Goal: Task Accomplishment & Management: Complete application form

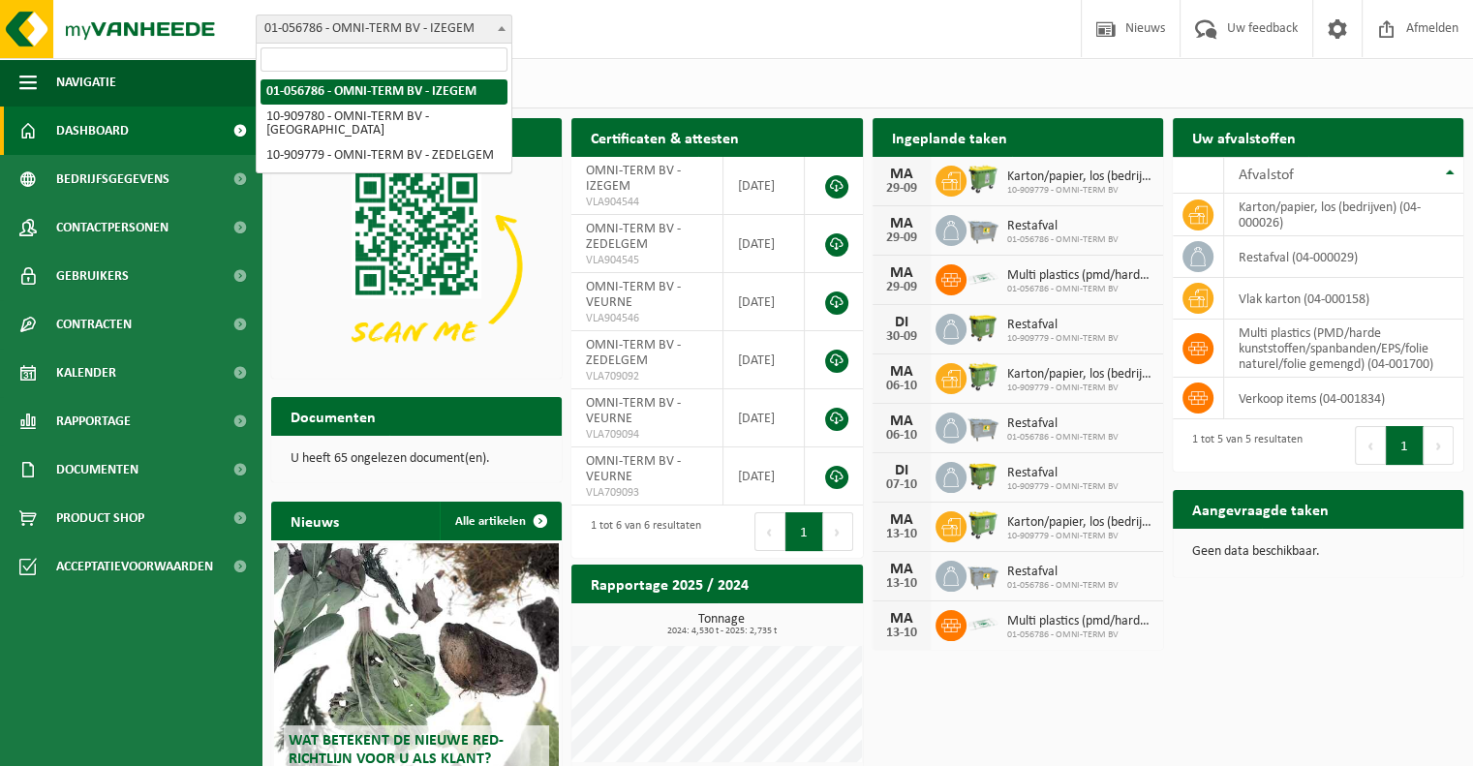
click at [502, 31] on span at bounding box center [501, 27] width 19 height 25
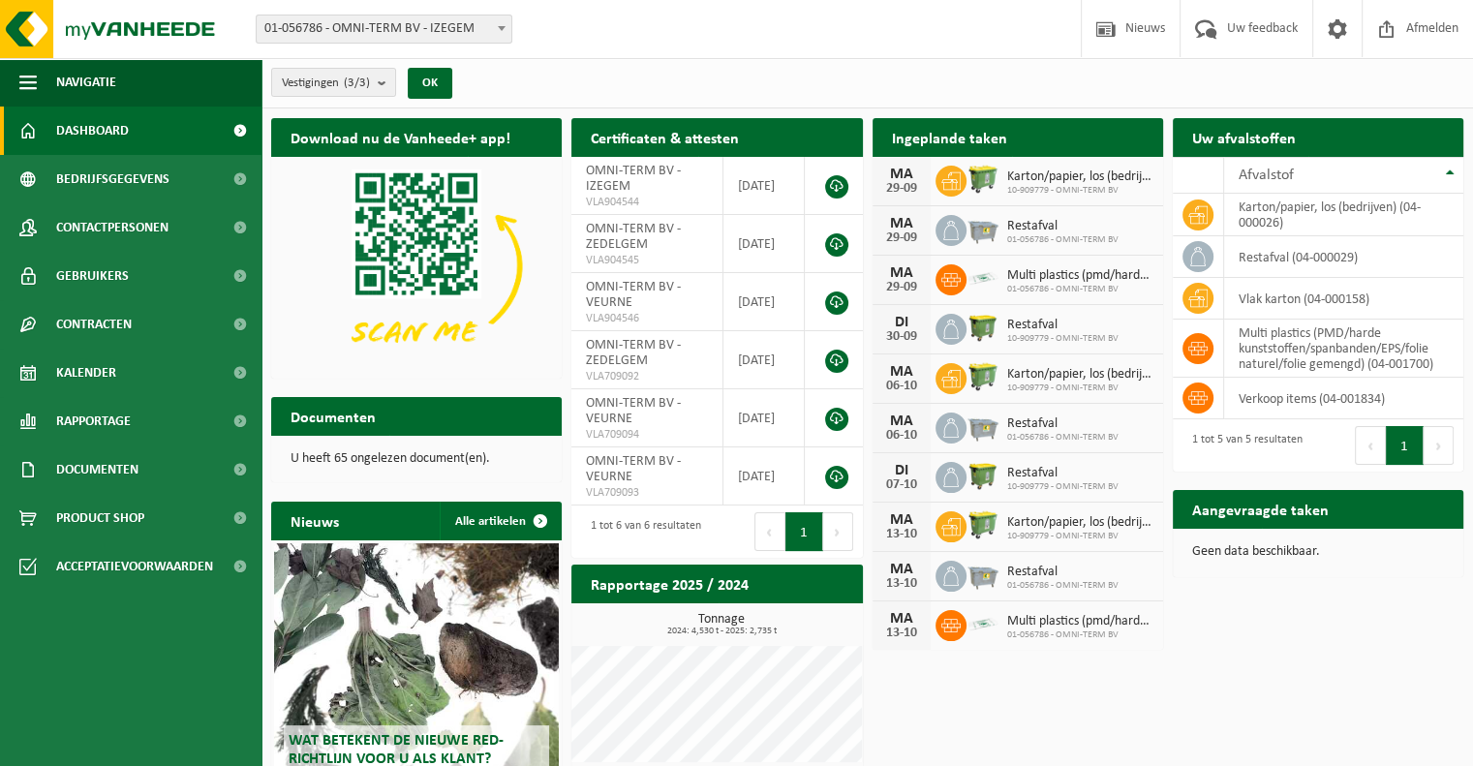
click at [593, 62] on div "Vestigingen (3/3) Alles selecteren Alles deselecteren Actieve selecteren OMNI-T…" at bounding box center [868, 83] width 1212 height 50
click at [391, 89] on b "submit" at bounding box center [386, 82] width 17 height 27
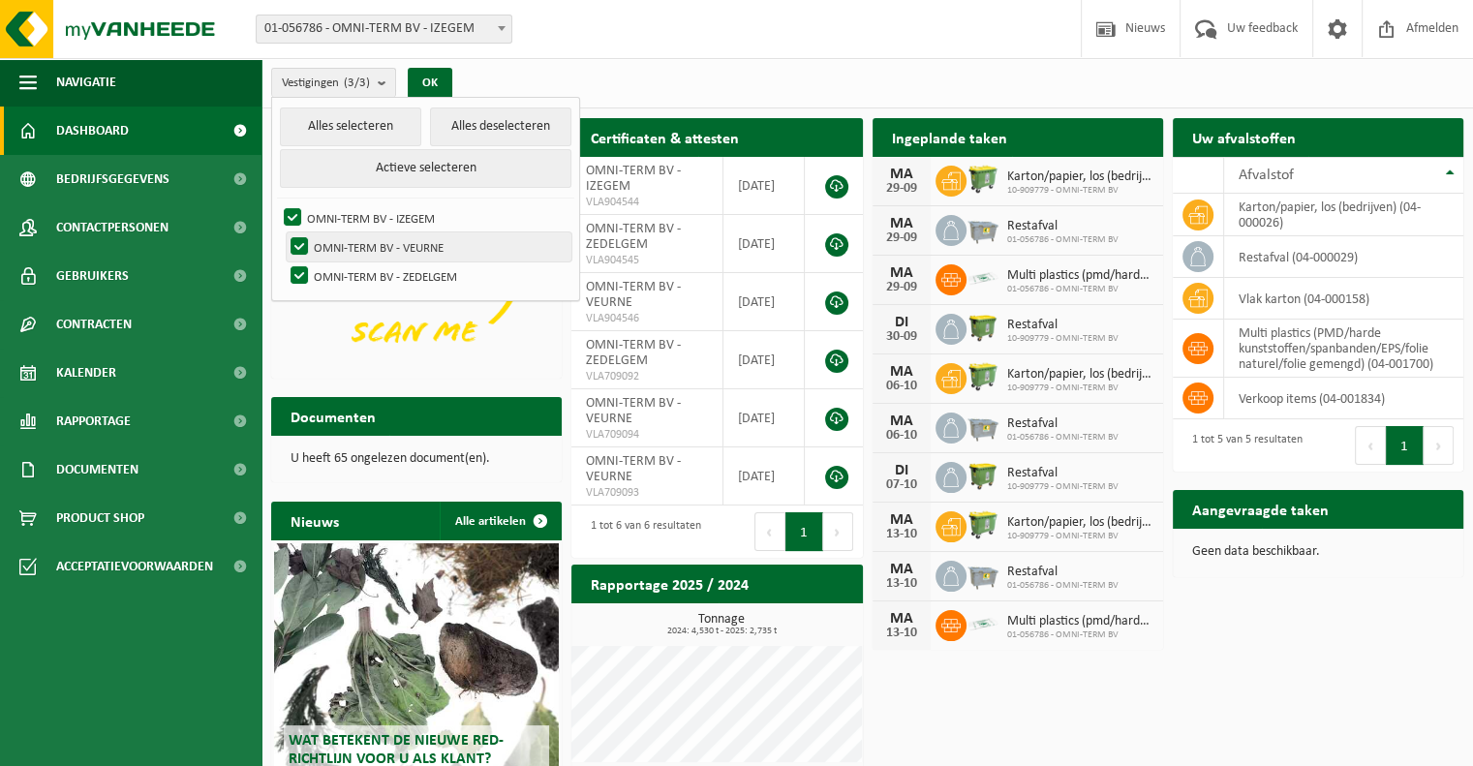
click at [298, 253] on label "OMNI-TERM BV - VEURNE" at bounding box center [429, 246] width 285 height 29
click at [284, 232] on input "OMNI-TERM BV - VEURNE" at bounding box center [283, 232] width 1 height 1
checkbox input "false"
click at [301, 270] on label "OMNI-TERM BV - ZEDELGEM" at bounding box center [429, 276] width 285 height 29
click at [284, 262] on input "OMNI-TERM BV - ZEDELGEM" at bounding box center [283, 261] width 1 height 1
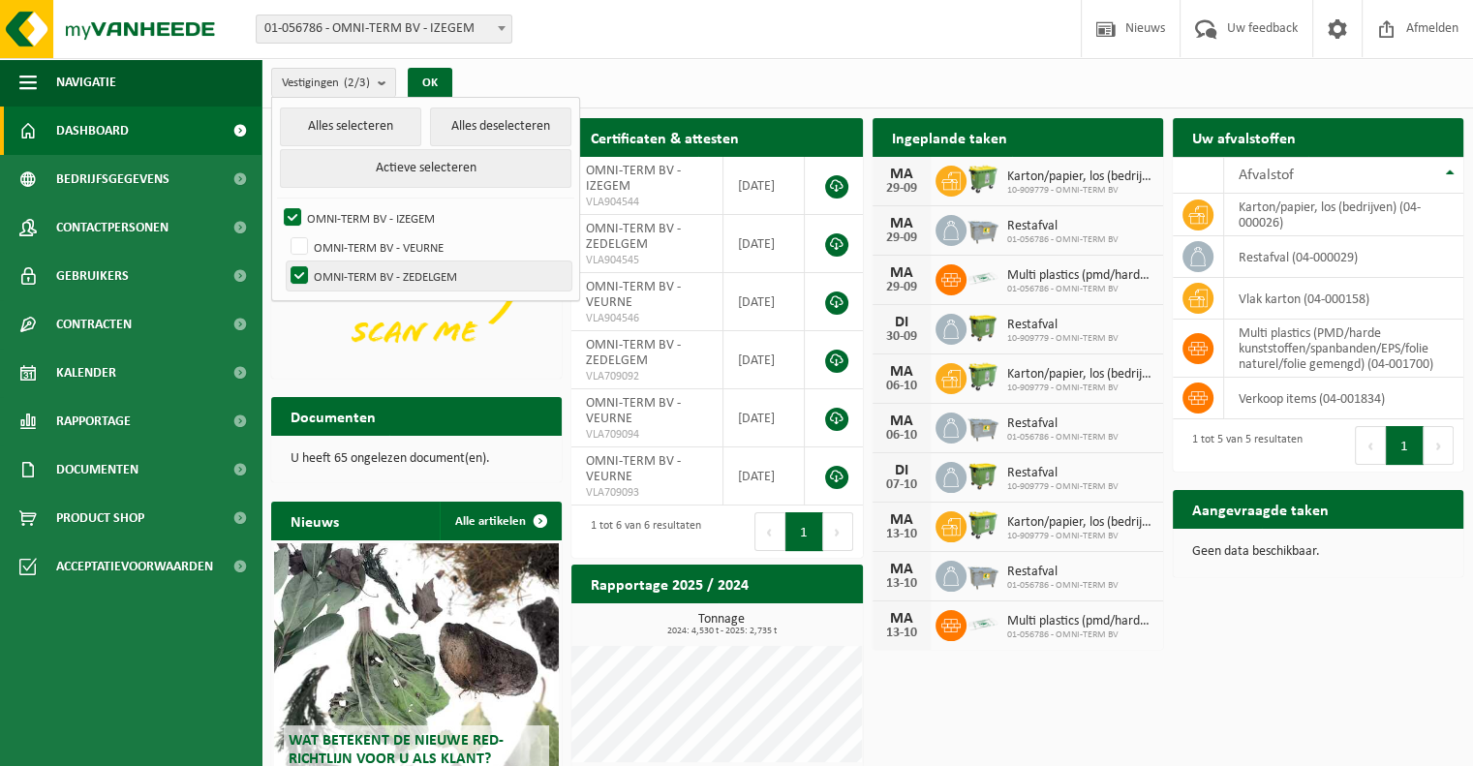
checkbox input "false"
click at [443, 84] on button "OK" at bounding box center [430, 83] width 45 height 31
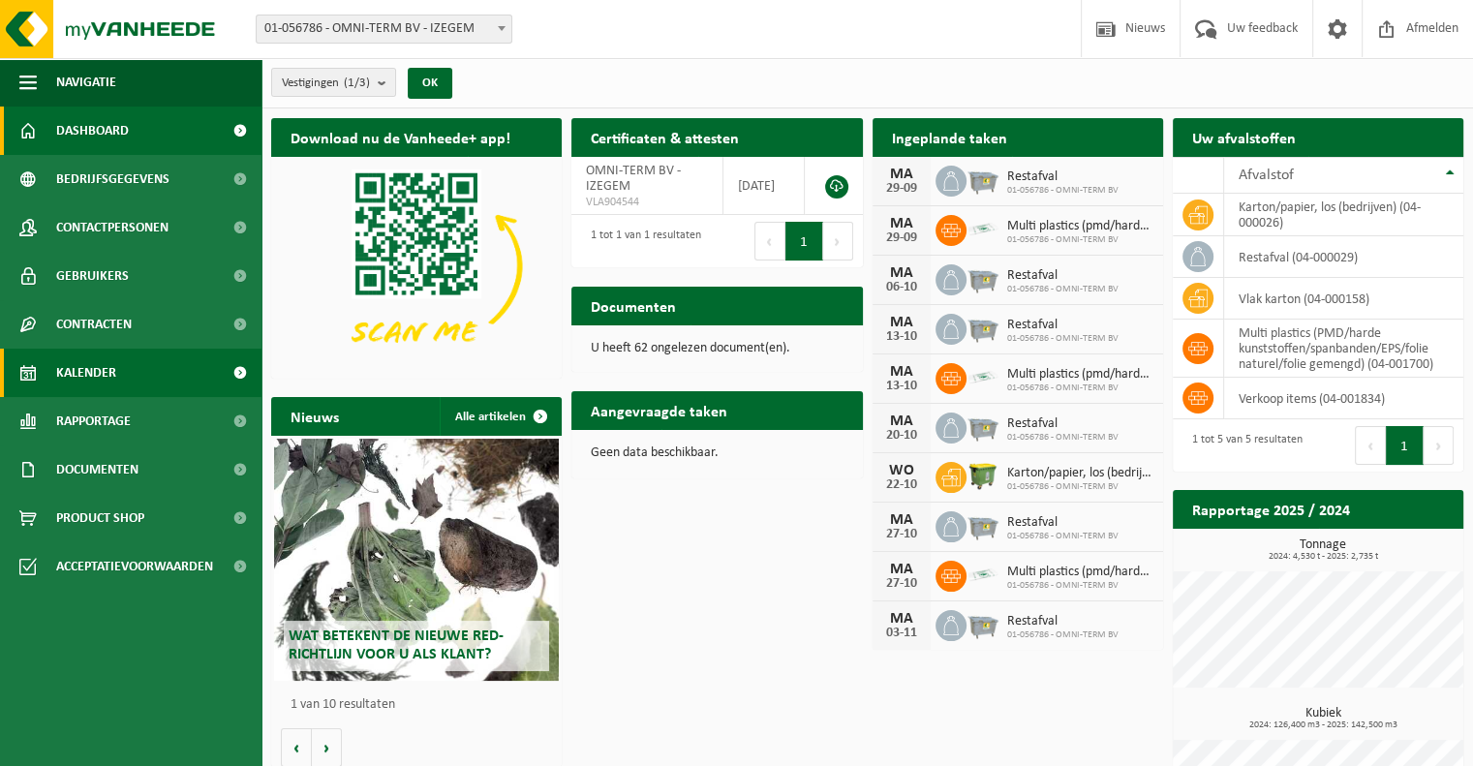
click at [123, 377] on link "Kalender" at bounding box center [131, 373] width 262 height 48
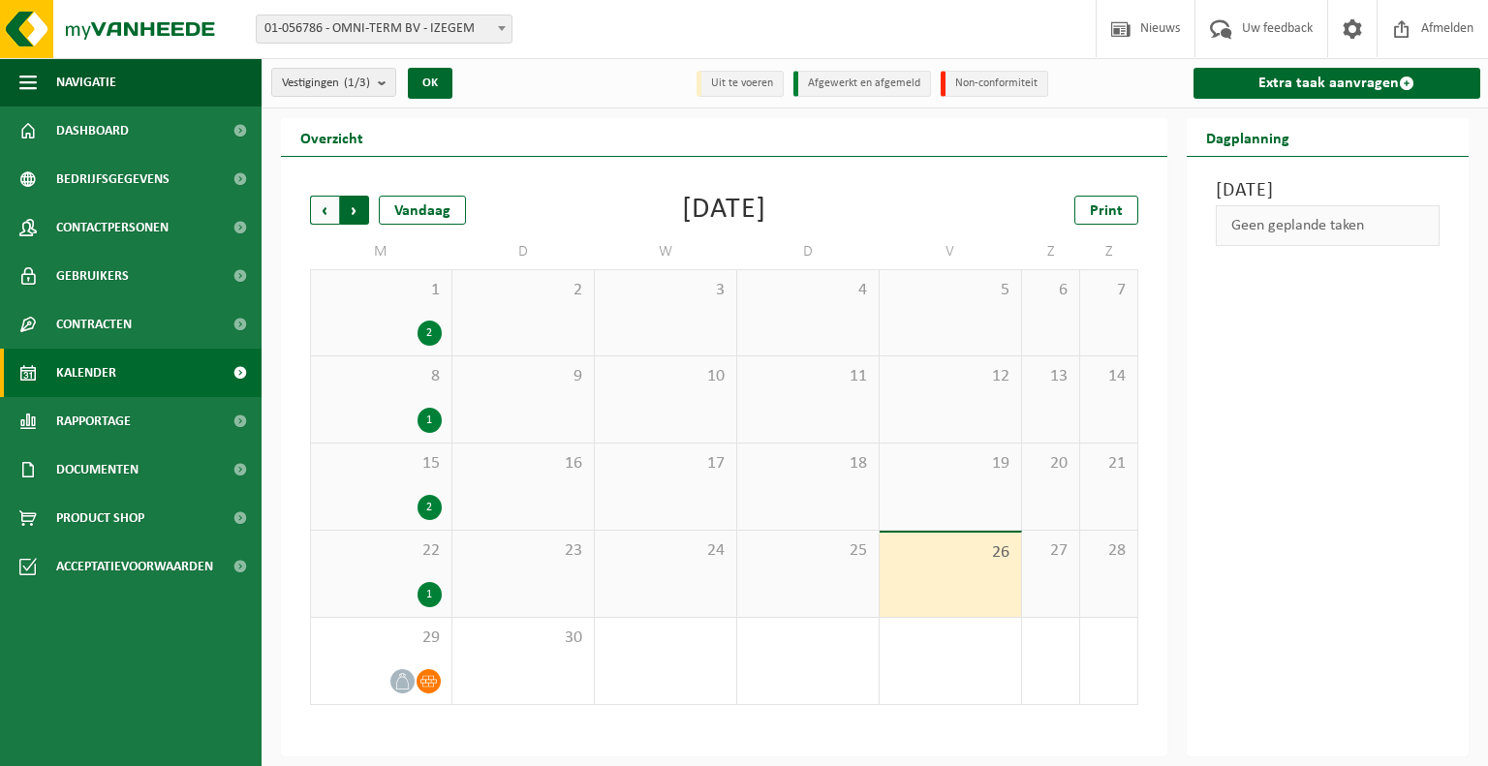
click at [325, 219] on span "Vorige" at bounding box center [324, 210] width 29 height 29
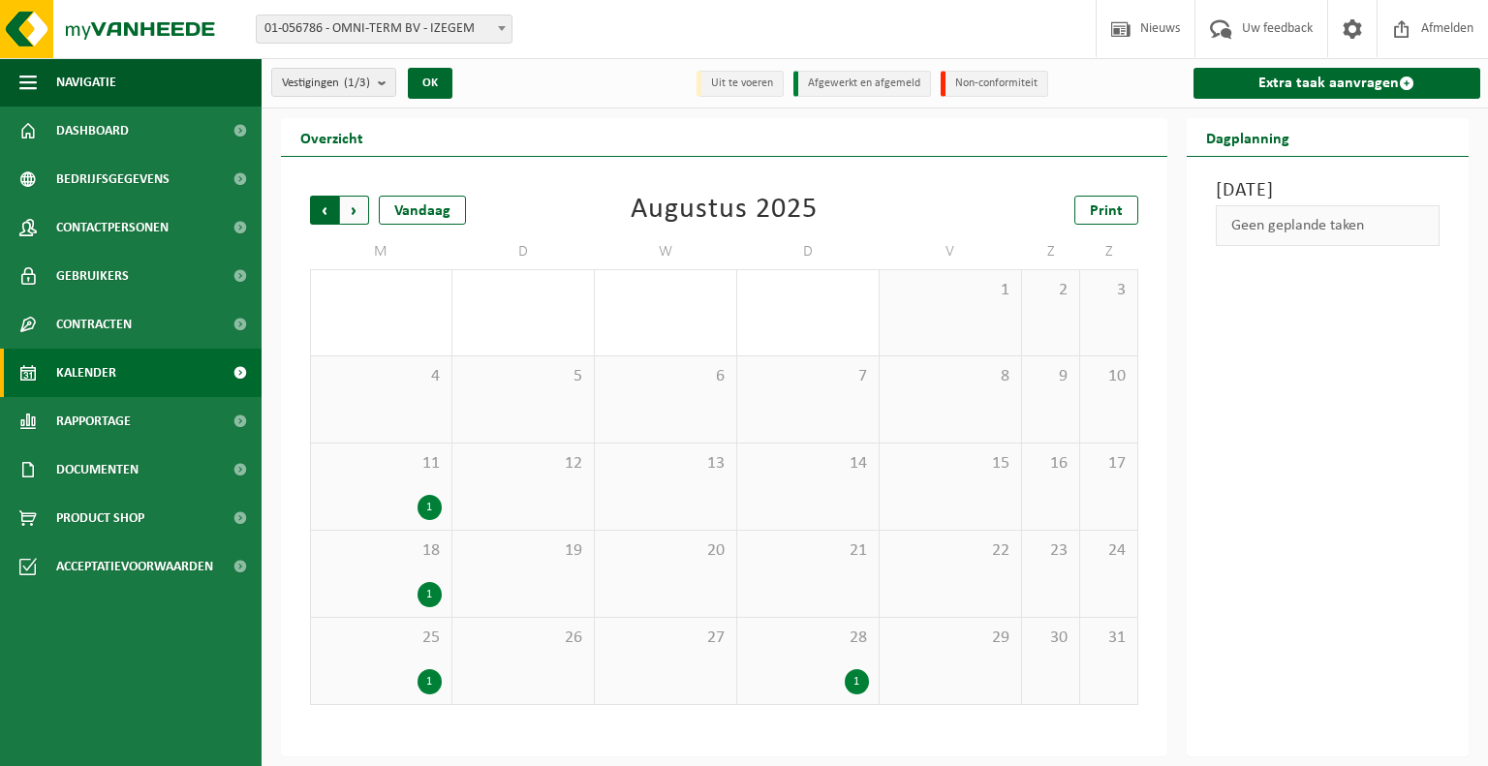
click at [356, 215] on span "Volgende" at bounding box center [354, 210] width 29 height 29
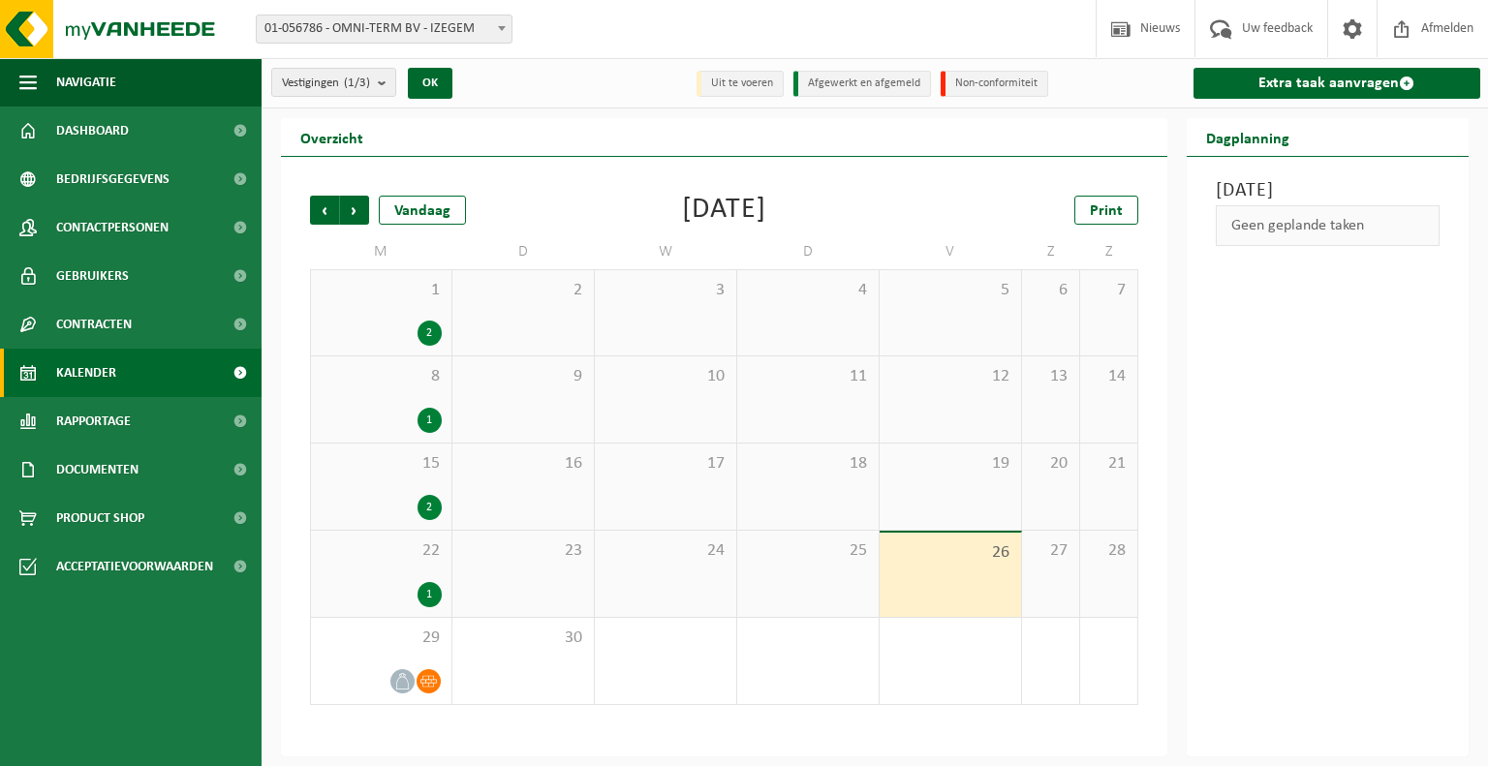
click at [356, 215] on span "Volgende" at bounding box center [354, 210] width 29 height 29
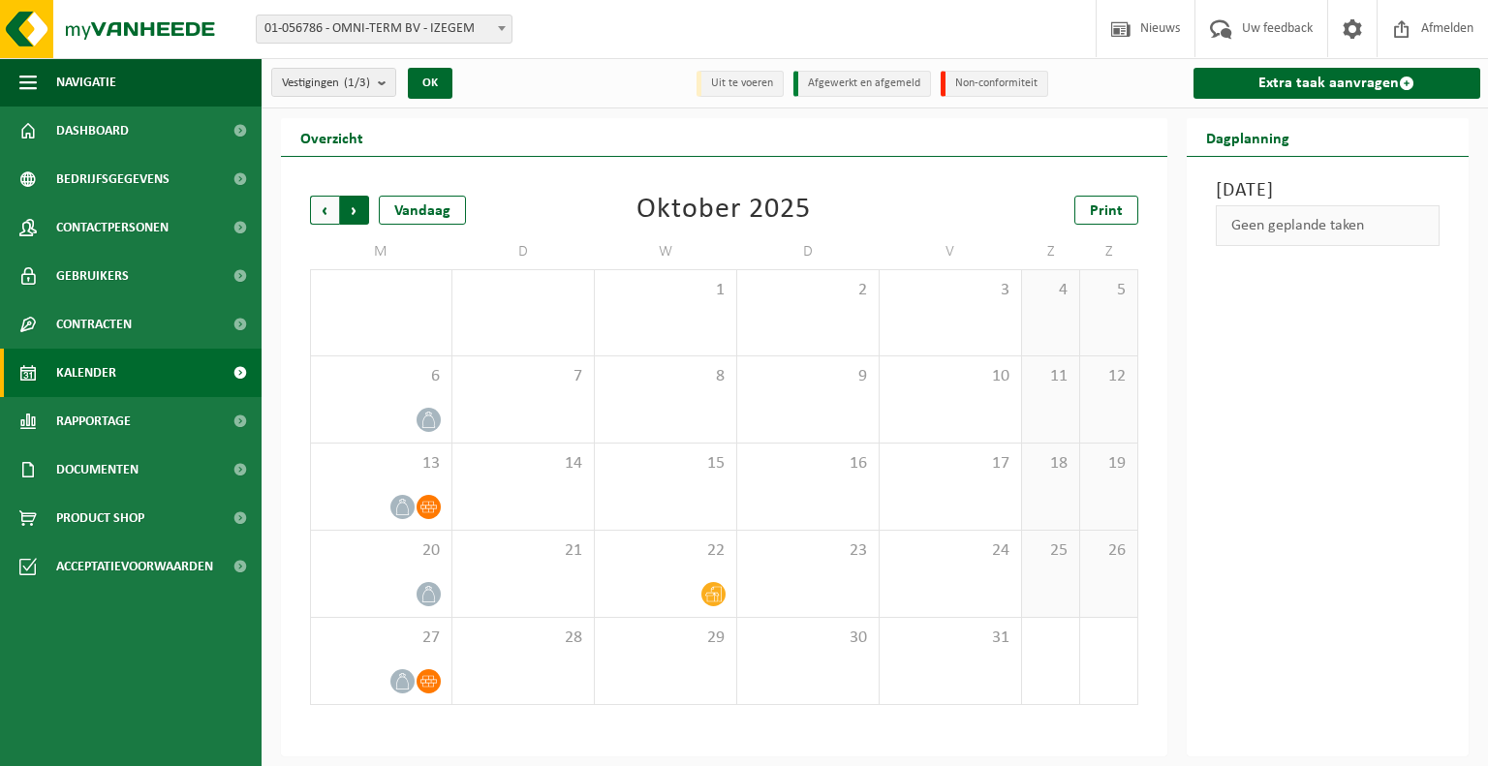
click at [325, 221] on span "Vorige" at bounding box center [324, 210] width 29 height 29
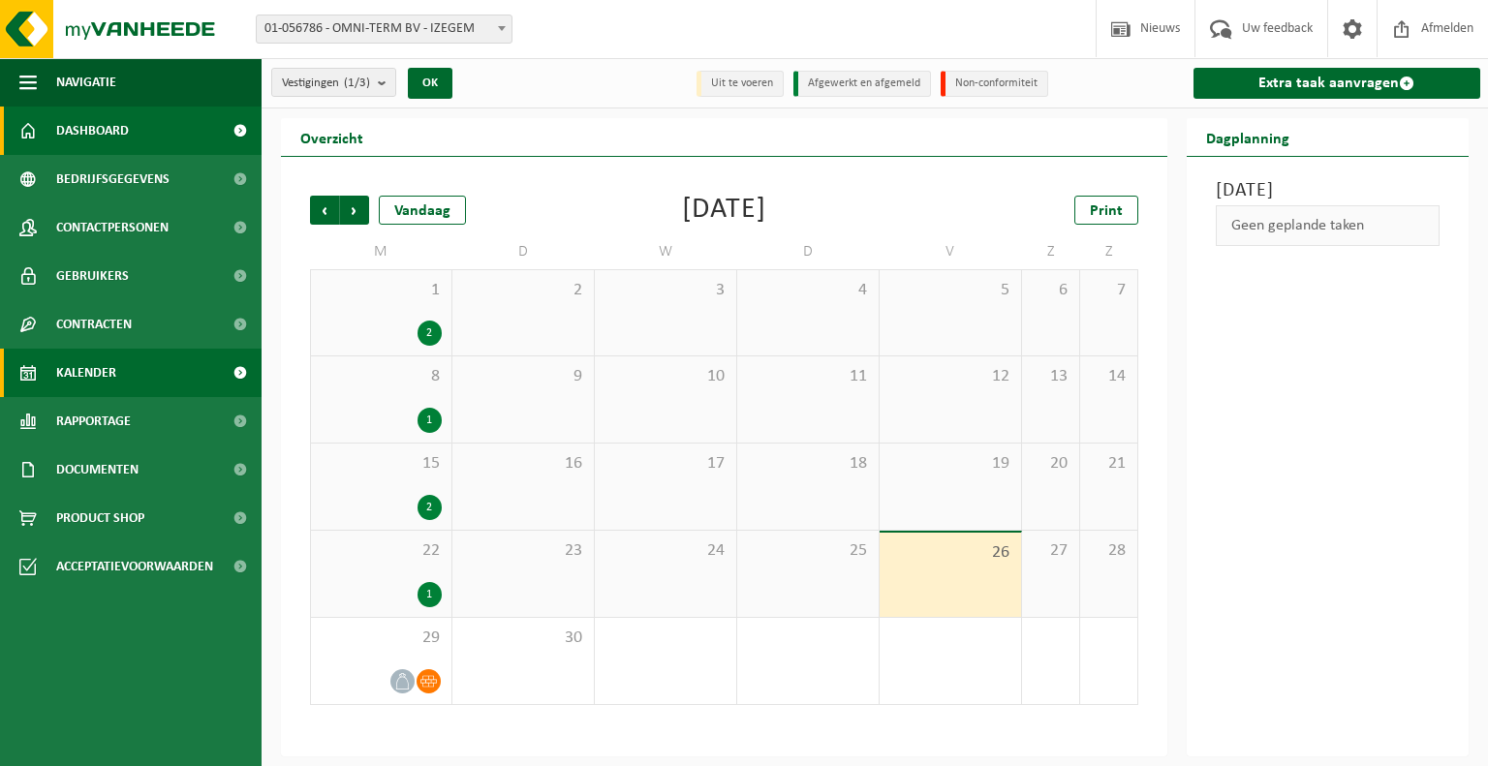
click at [140, 139] on link "Dashboard" at bounding box center [131, 131] width 262 height 48
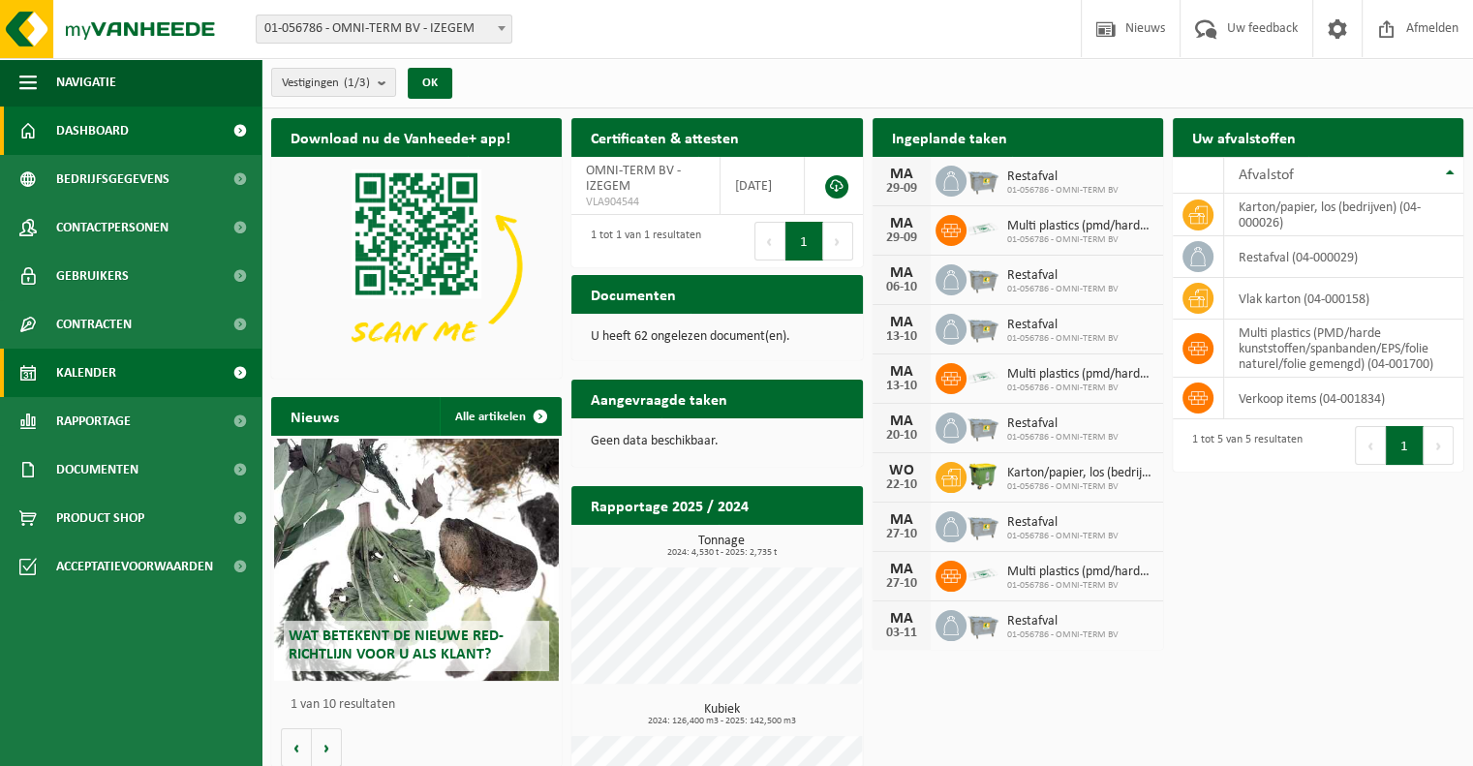
click at [139, 376] on link "Kalender" at bounding box center [131, 373] width 262 height 48
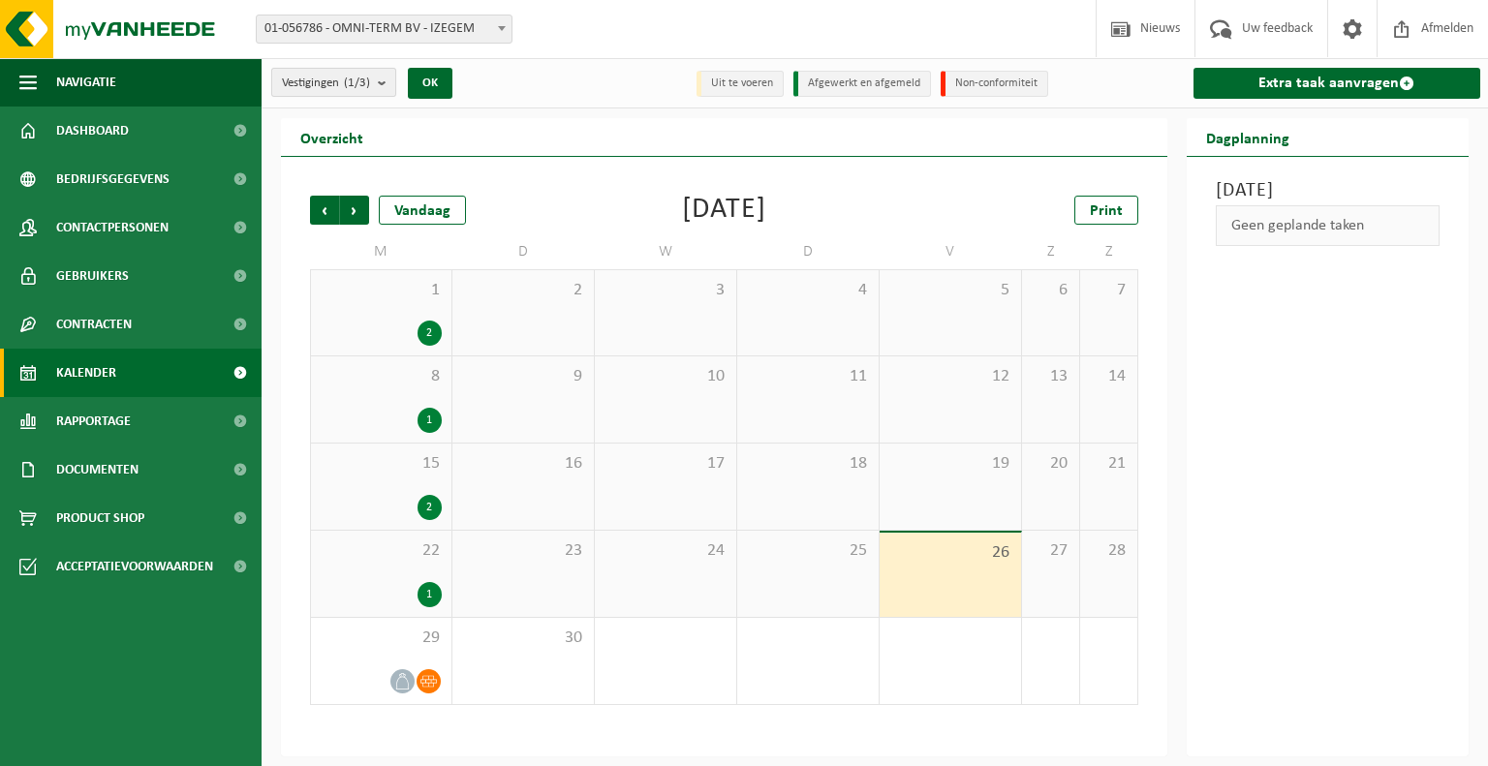
click at [384, 91] on b "submit" at bounding box center [386, 82] width 17 height 27
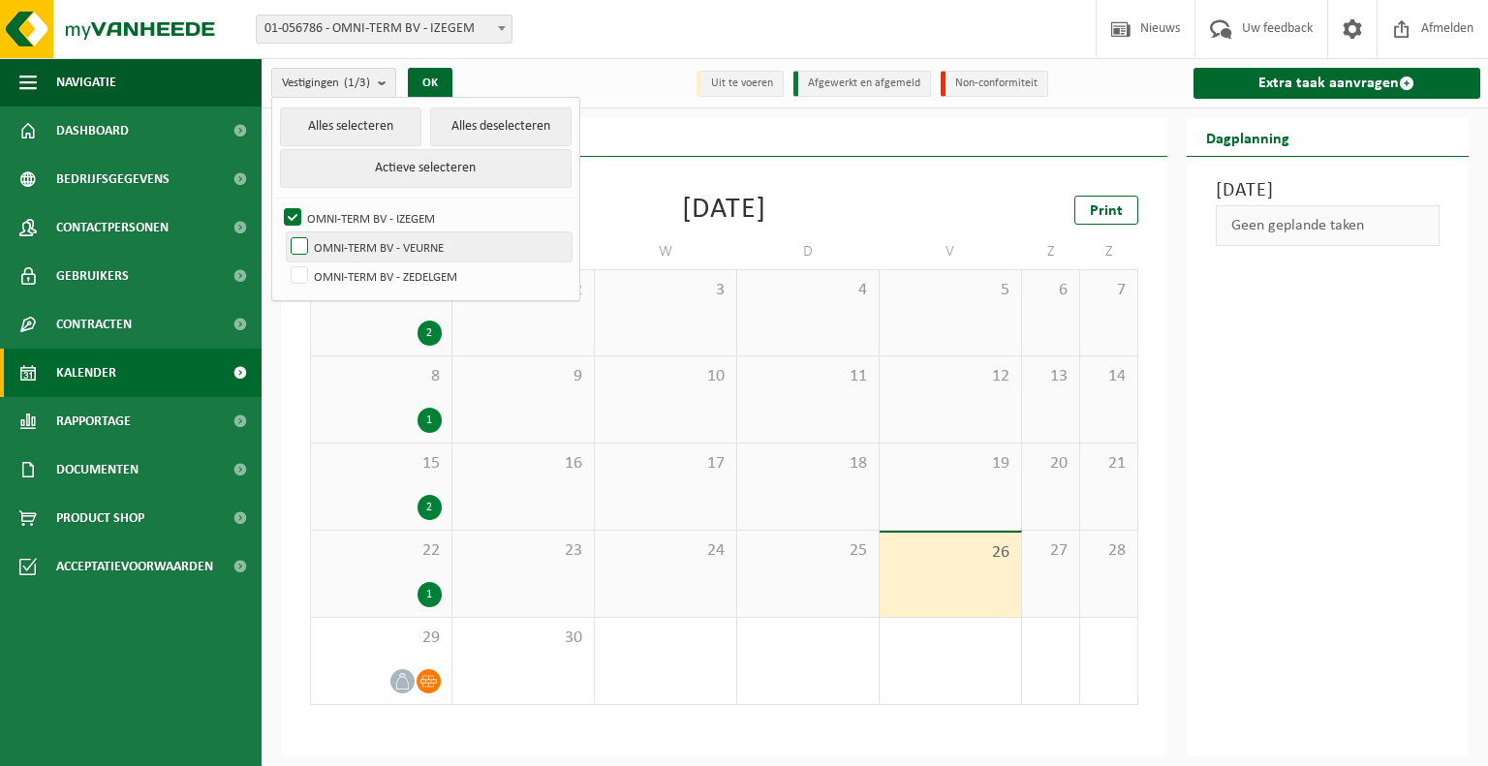
click at [325, 250] on label "OMNI-TERM BV - VEURNE" at bounding box center [429, 246] width 285 height 29
click at [284, 232] on input "OMNI-TERM BV - VEURNE" at bounding box center [283, 232] width 1 height 1
checkbox input "true"
click at [326, 223] on label "OMNI-TERM BV - IZEGEM" at bounding box center [426, 217] width 292 height 29
click at [277, 203] on input "OMNI-TERM BV - IZEGEM" at bounding box center [276, 202] width 1 height 1
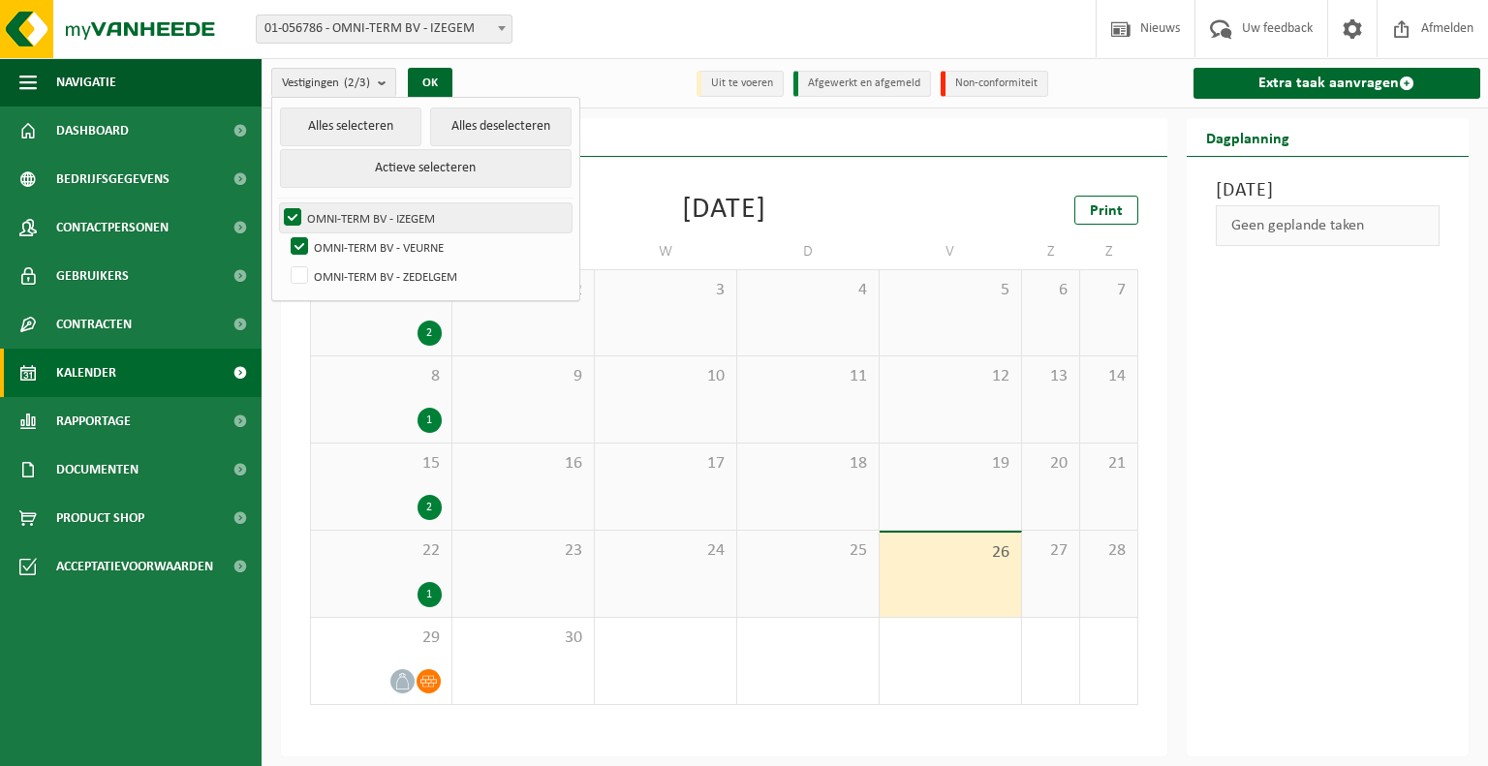
checkbox input "false"
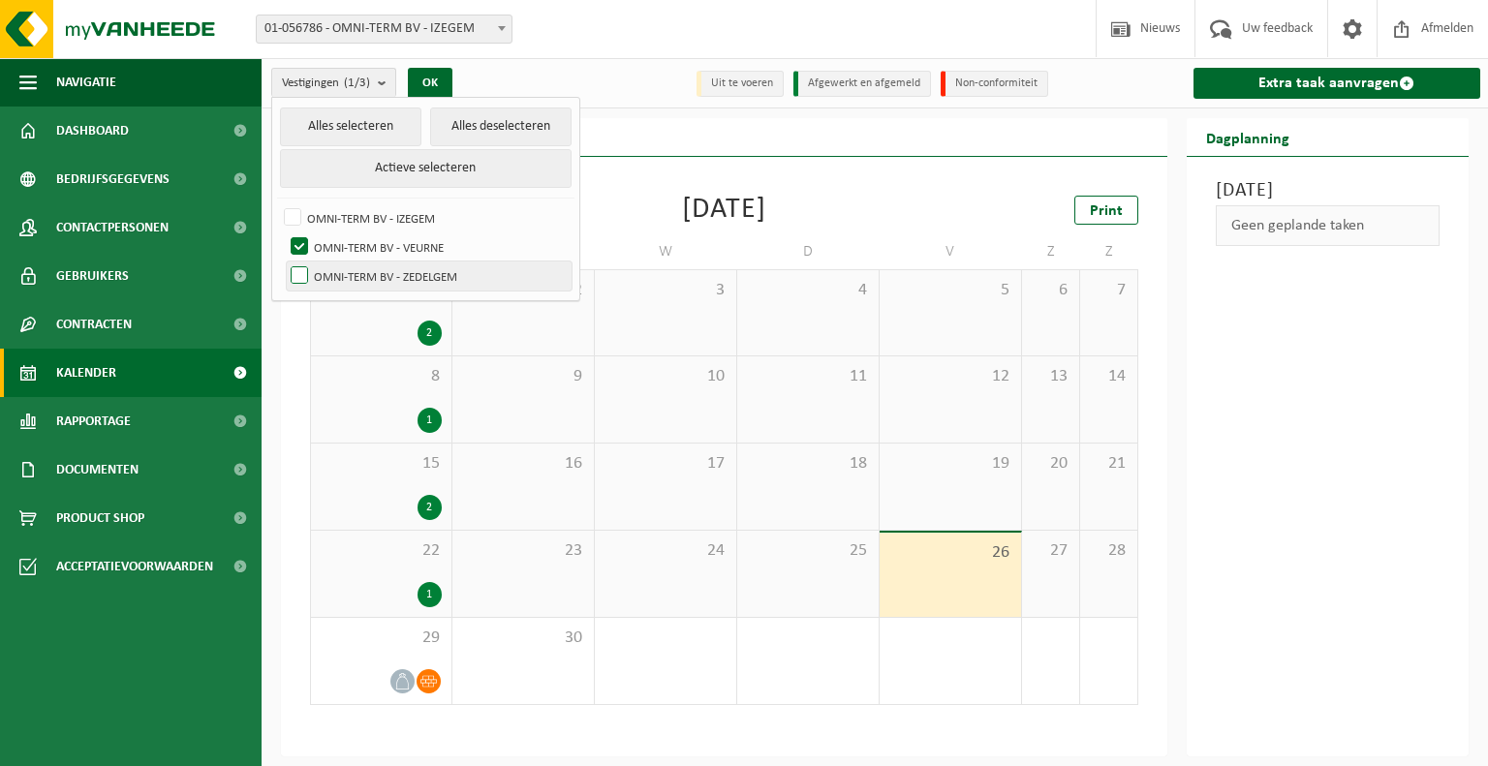
click at [349, 270] on label "OMNI-TERM BV - ZEDELGEM" at bounding box center [429, 276] width 285 height 29
click at [284, 262] on input "OMNI-TERM BV - ZEDELGEM" at bounding box center [283, 261] width 1 height 1
checkbox input "true"
click at [345, 246] on label "OMNI-TERM BV - VEURNE" at bounding box center [429, 246] width 285 height 29
click at [284, 232] on input "OMNI-TERM BV - VEURNE" at bounding box center [283, 232] width 1 height 1
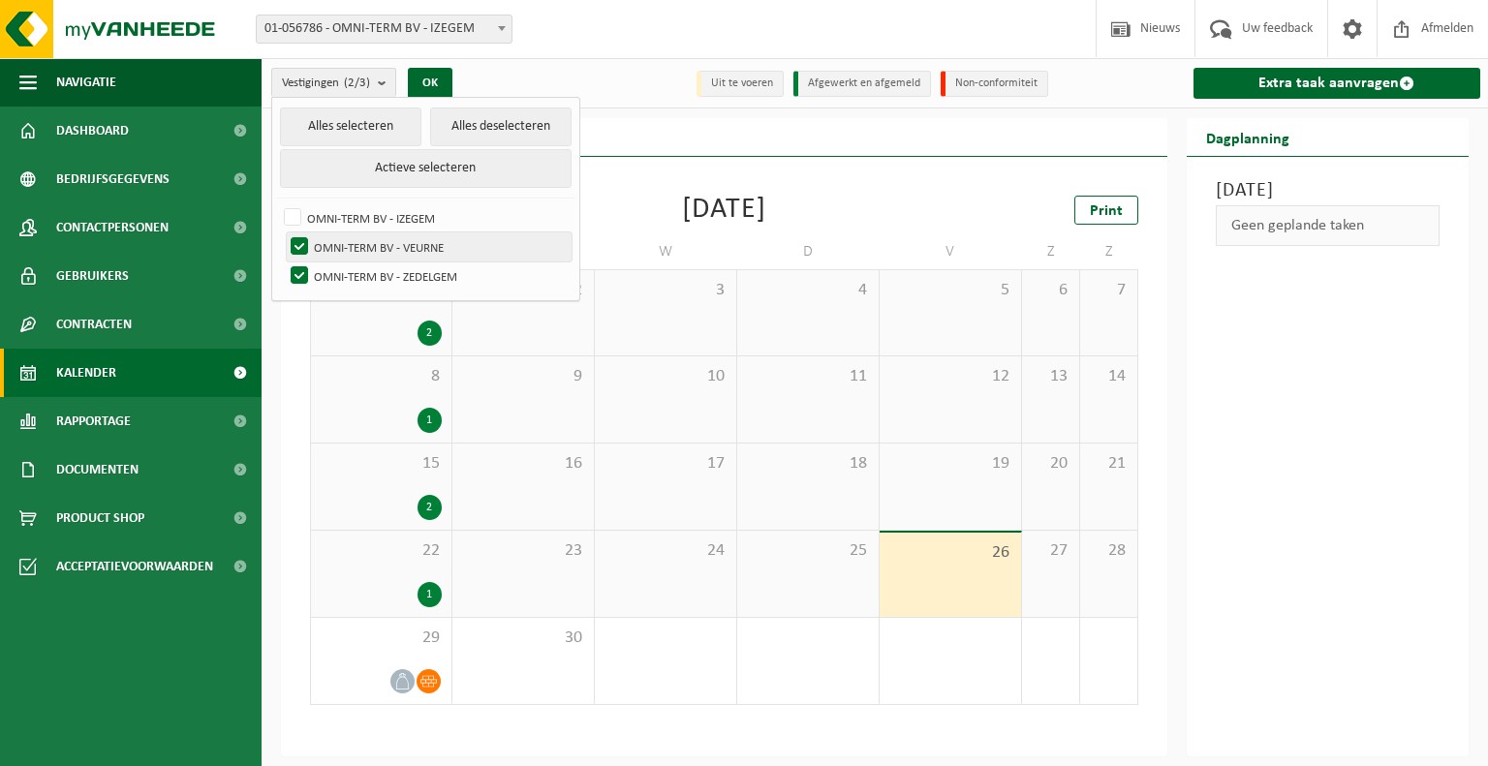
checkbox input "false"
click at [428, 84] on button "OK" at bounding box center [430, 83] width 45 height 31
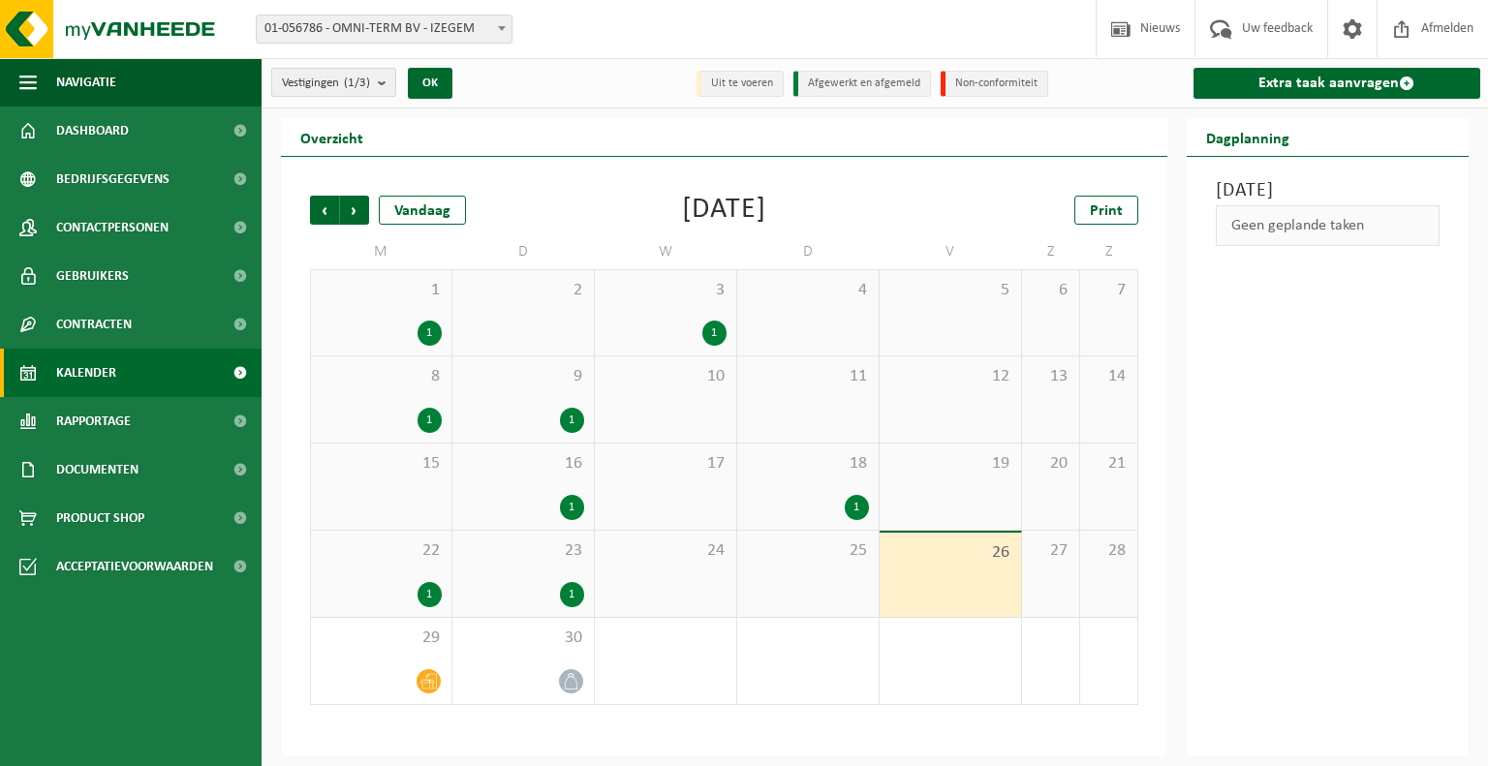
click at [382, 91] on b "submit" at bounding box center [386, 82] width 17 height 27
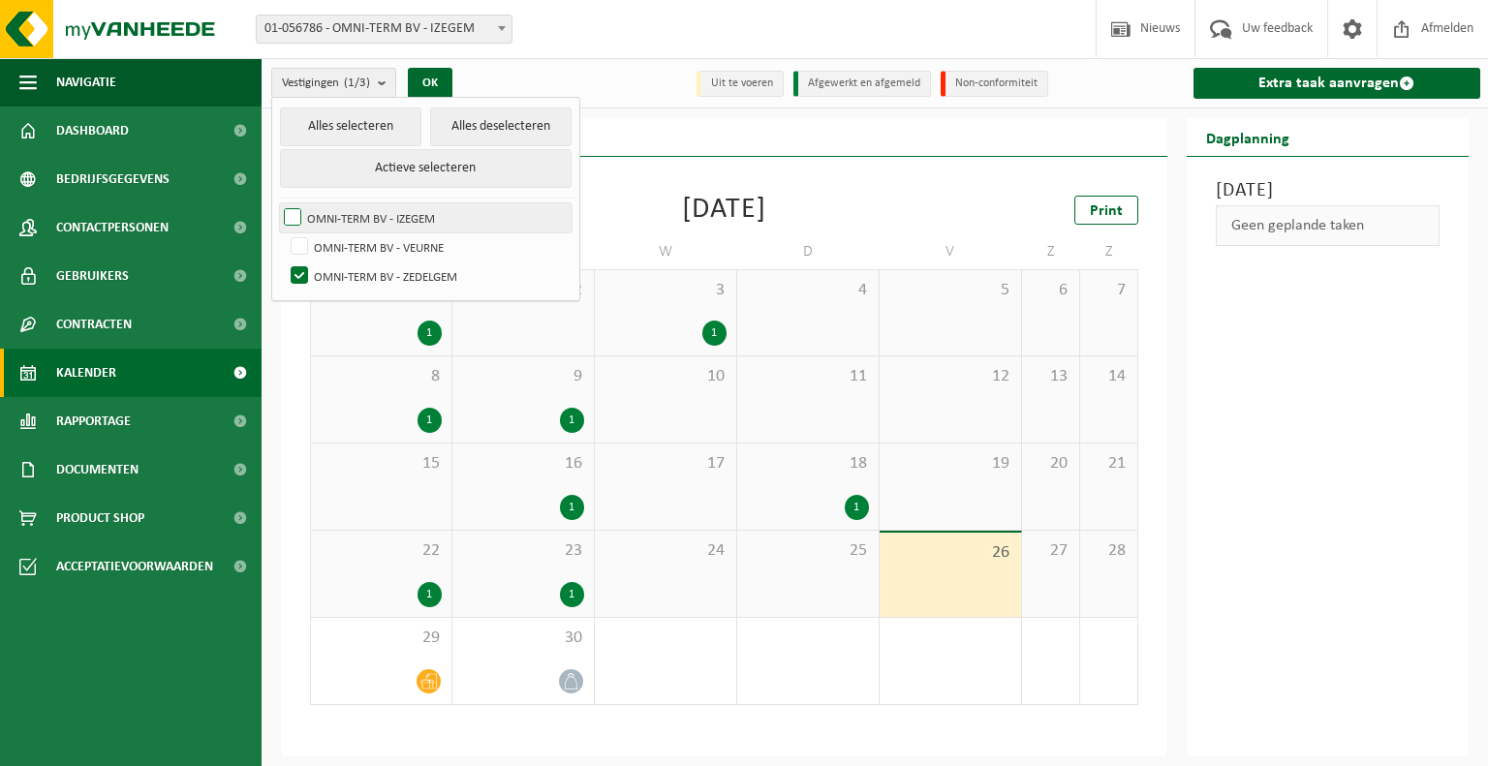
click at [365, 224] on label "OMNI-TERM BV - IZEGEM" at bounding box center [426, 217] width 292 height 29
click at [277, 203] on input "OMNI-TERM BV - IZEGEM" at bounding box center [276, 202] width 1 height 1
checkbox input "true"
click at [353, 287] on label "OMNI-TERM BV - ZEDELGEM" at bounding box center [429, 276] width 285 height 29
click at [284, 262] on input "OMNI-TERM BV - ZEDELGEM" at bounding box center [283, 261] width 1 height 1
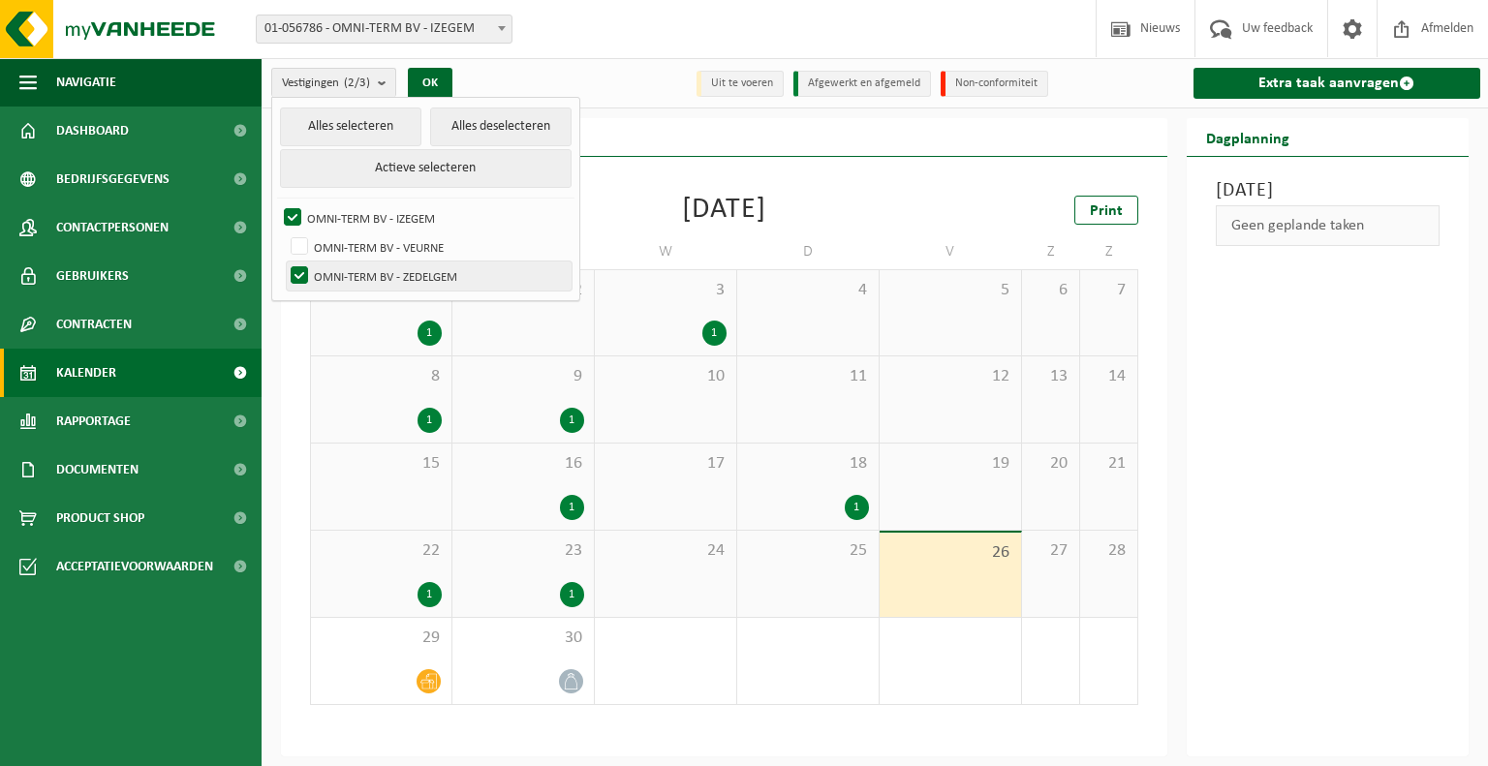
checkbox input "false"
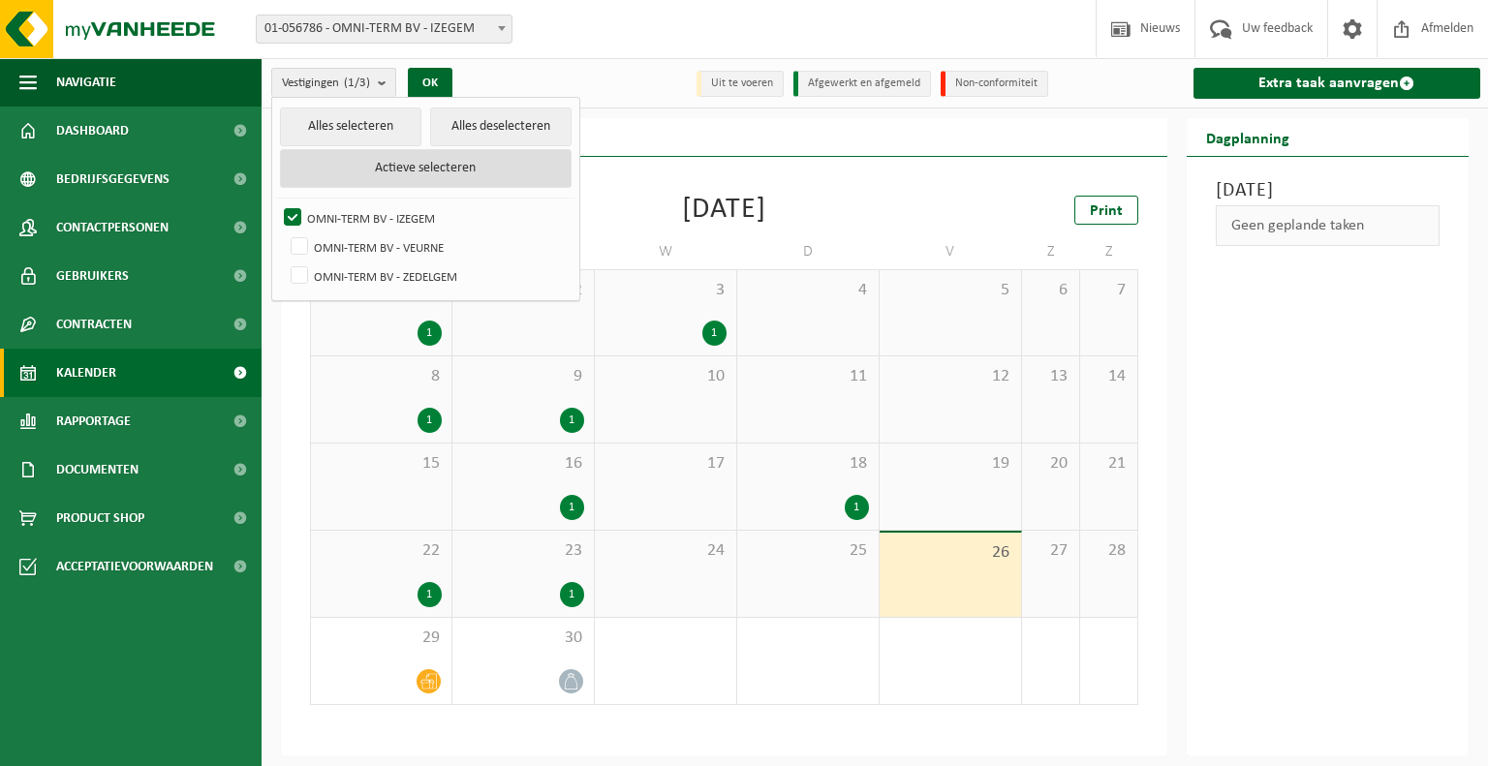
drag, startPoint x: 431, startPoint y: 81, endPoint x: 438, endPoint y: 150, distance: 69.1
click at [438, 104] on div "Vestigingen (1/3) Alles selecteren Alles deselecteren Actieve selecteren OMNI-T…" at bounding box center [415, 83] width 307 height 42
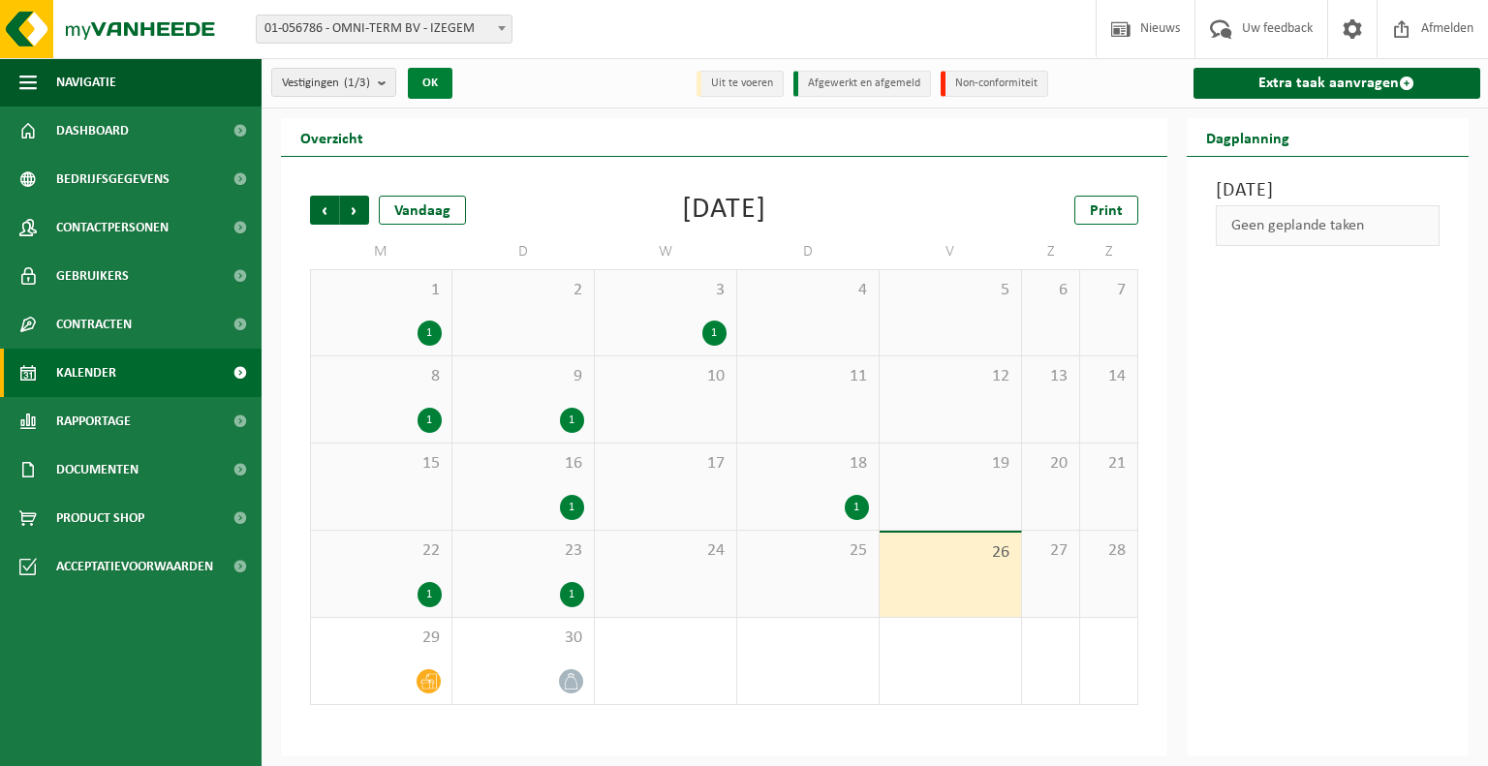
click at [438, 92] on button "OK" at bounding box center [430, 83] width 45 height 31
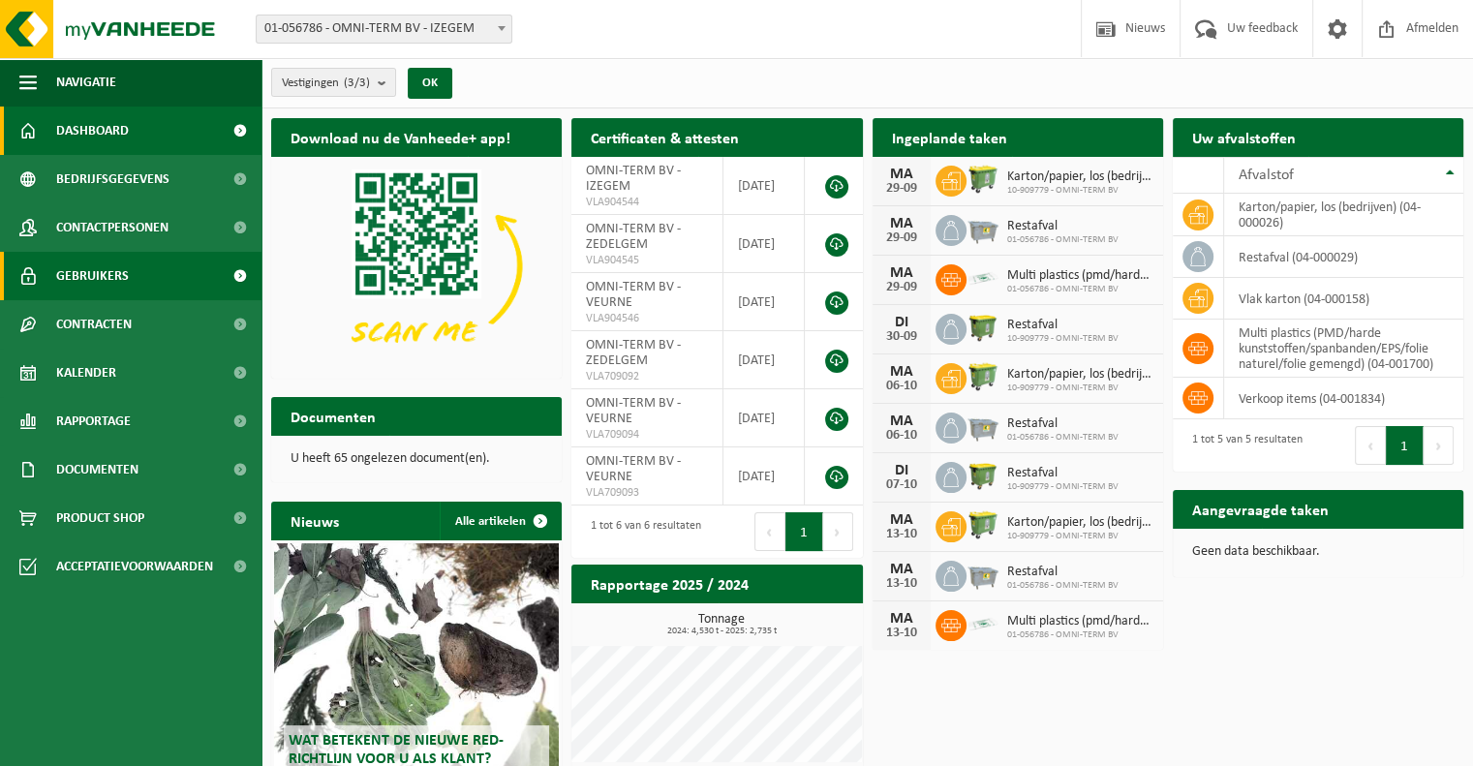
click at [99, 274] on span "Gebruikers" at bounding box center [92, 276] width 73 height 48
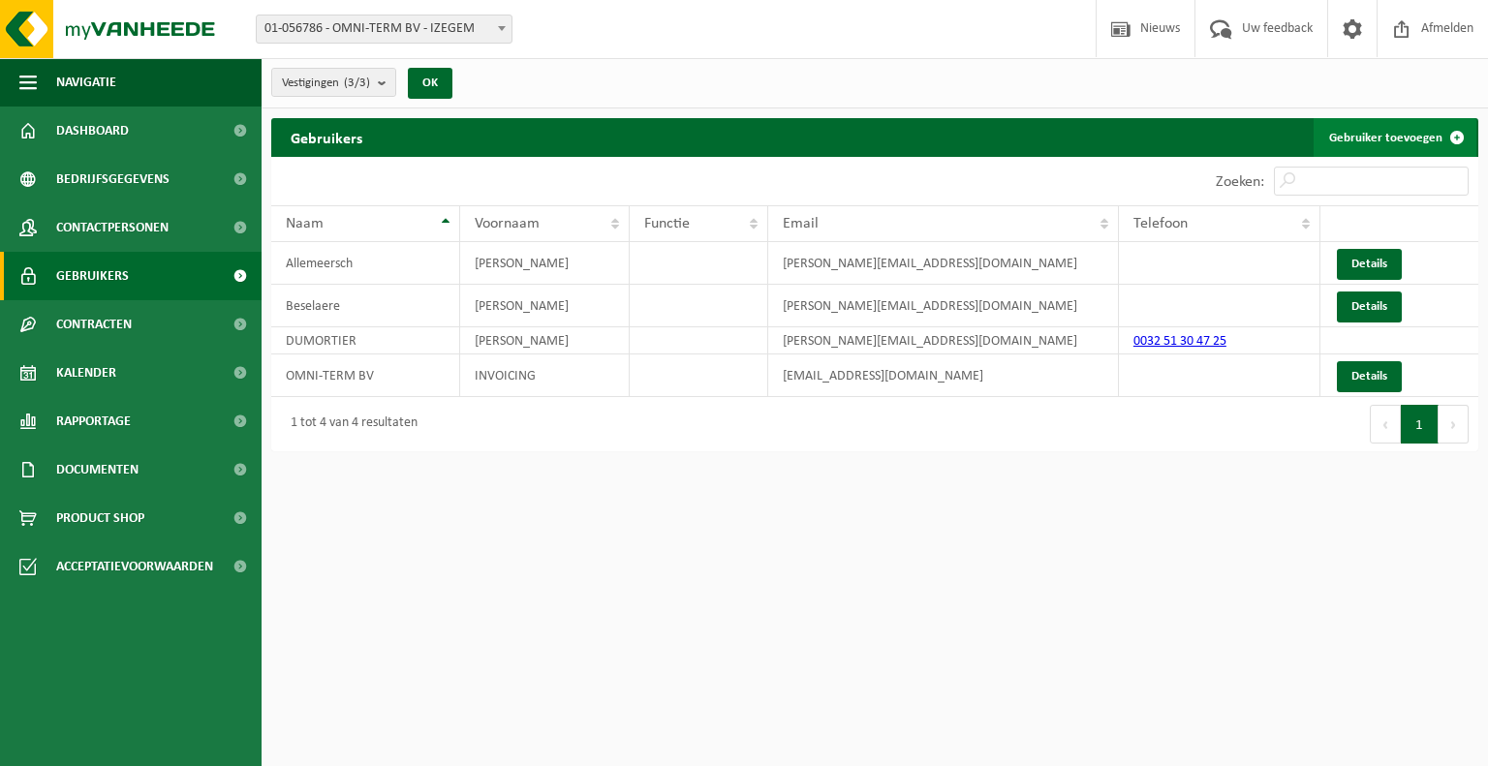
click at [1379, 124] on link "Gebruiker toevoegen" at bounding box center [1395, 137] width 163 height 39
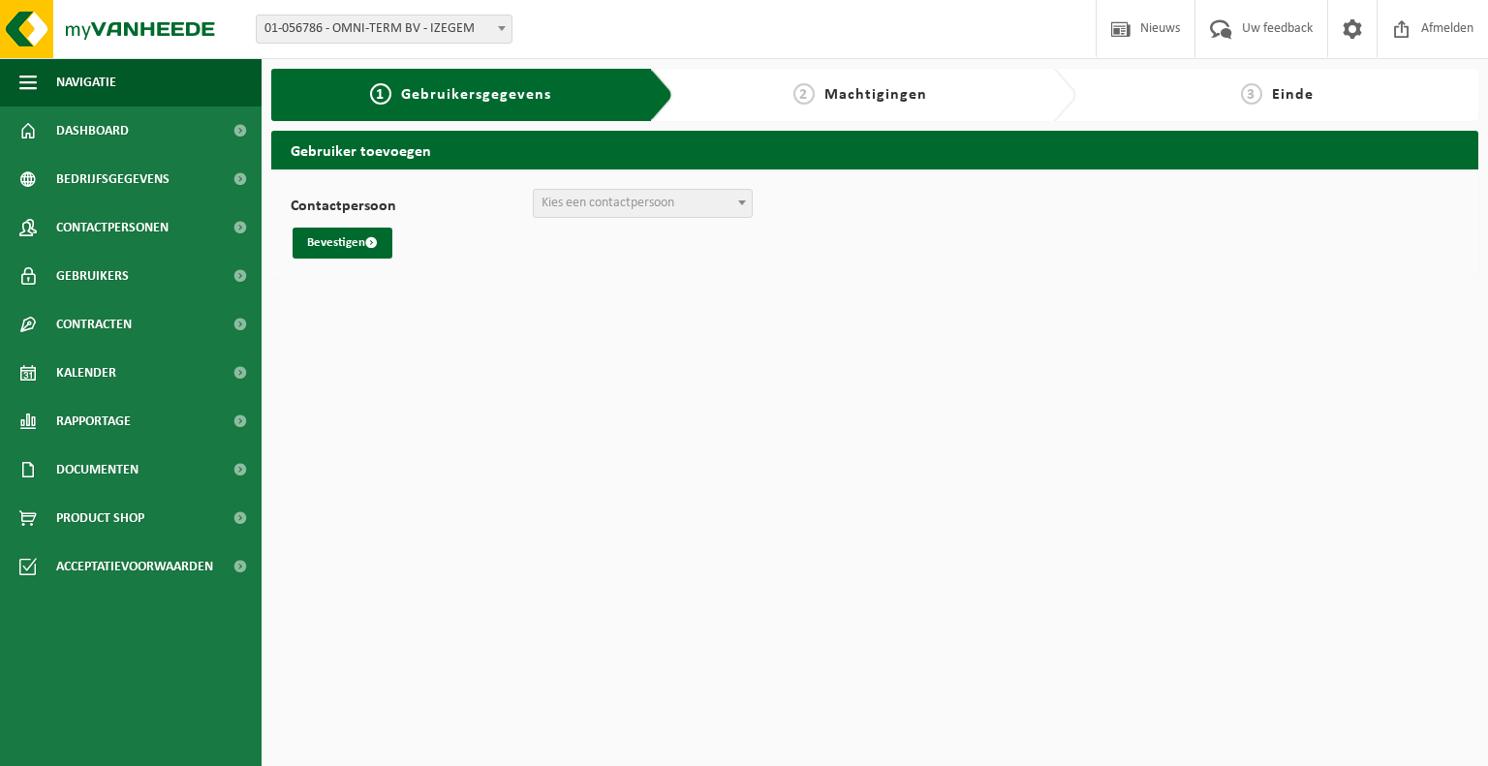
click at [647, 204] on span "Kies een contactpersoon" at bounding box center [608, 203] width 133 height 15
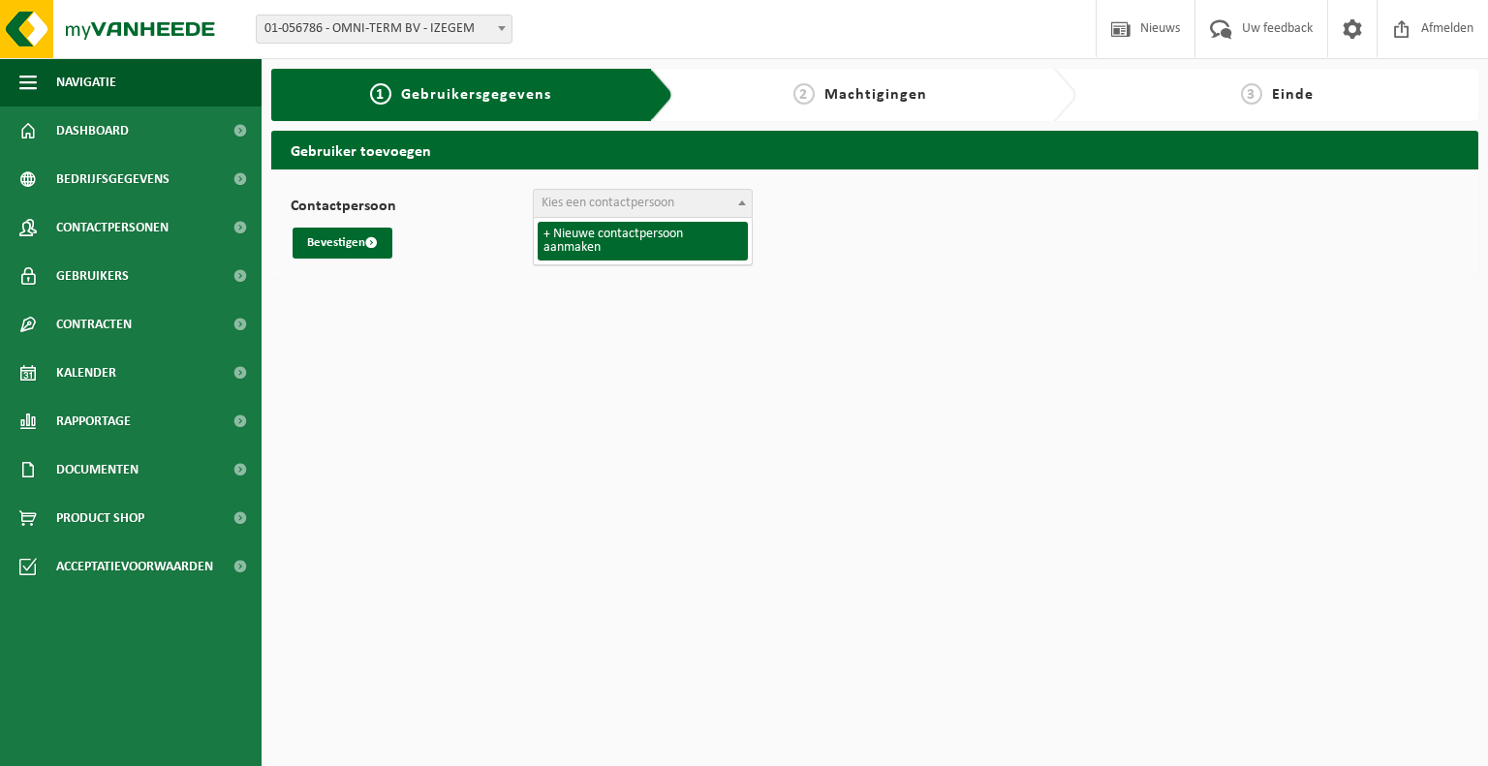
select select "0"
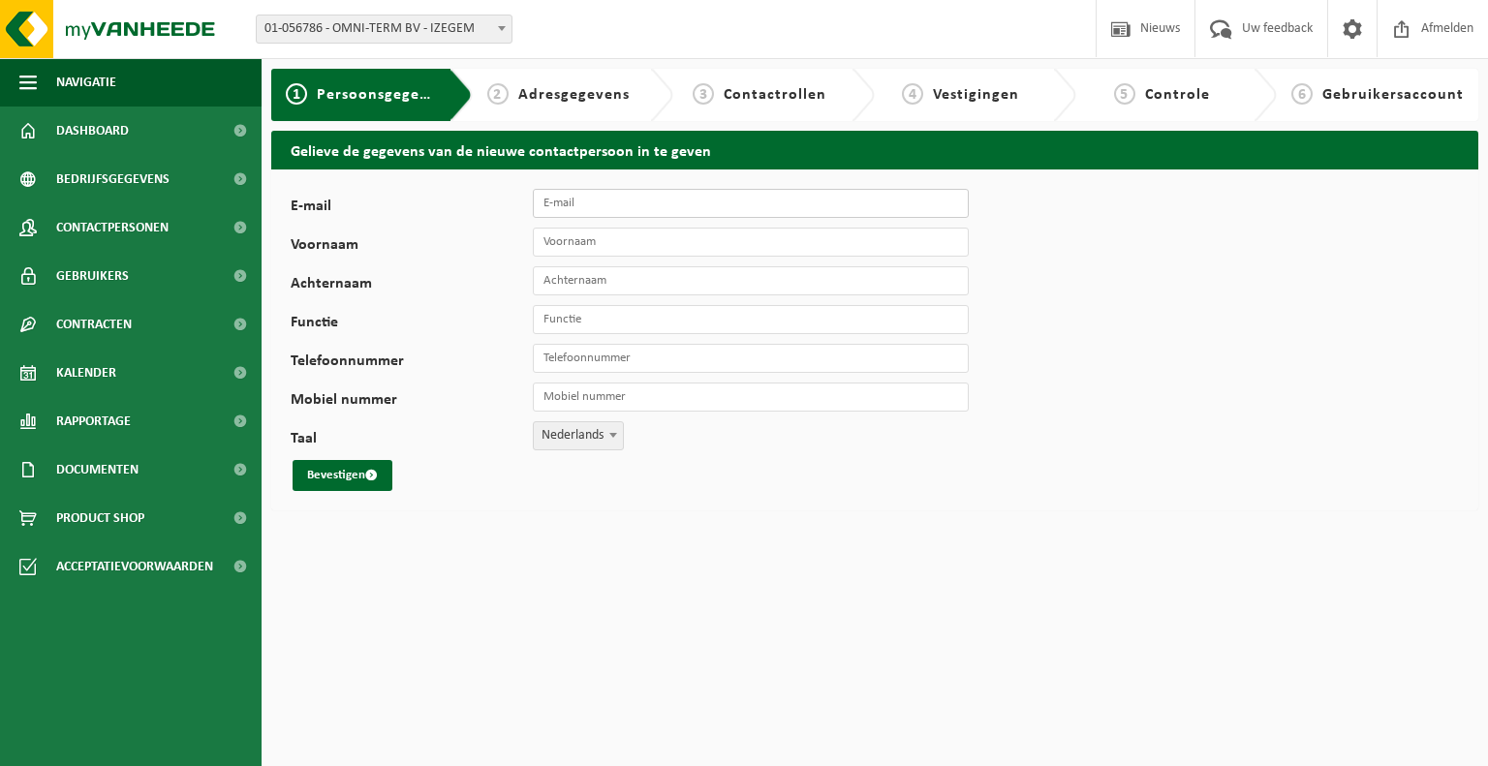
click at [601, 216] on input "E-mail" at bounding box center [751, 203] width 436 height 29
click at [592, 192] on input "E-mail" at bounding box center [751, 203] width 436 height 29
paste input "[PERSON_NAME][EMAIL_ADDRESS][DOMAIN_NAME]"
type input "[EMAIL_ADDRESS][DOMAIN_NAME]"
click at [606, 246] on input "Voornaam" at bounding box center [751, 242] width 436 height 29
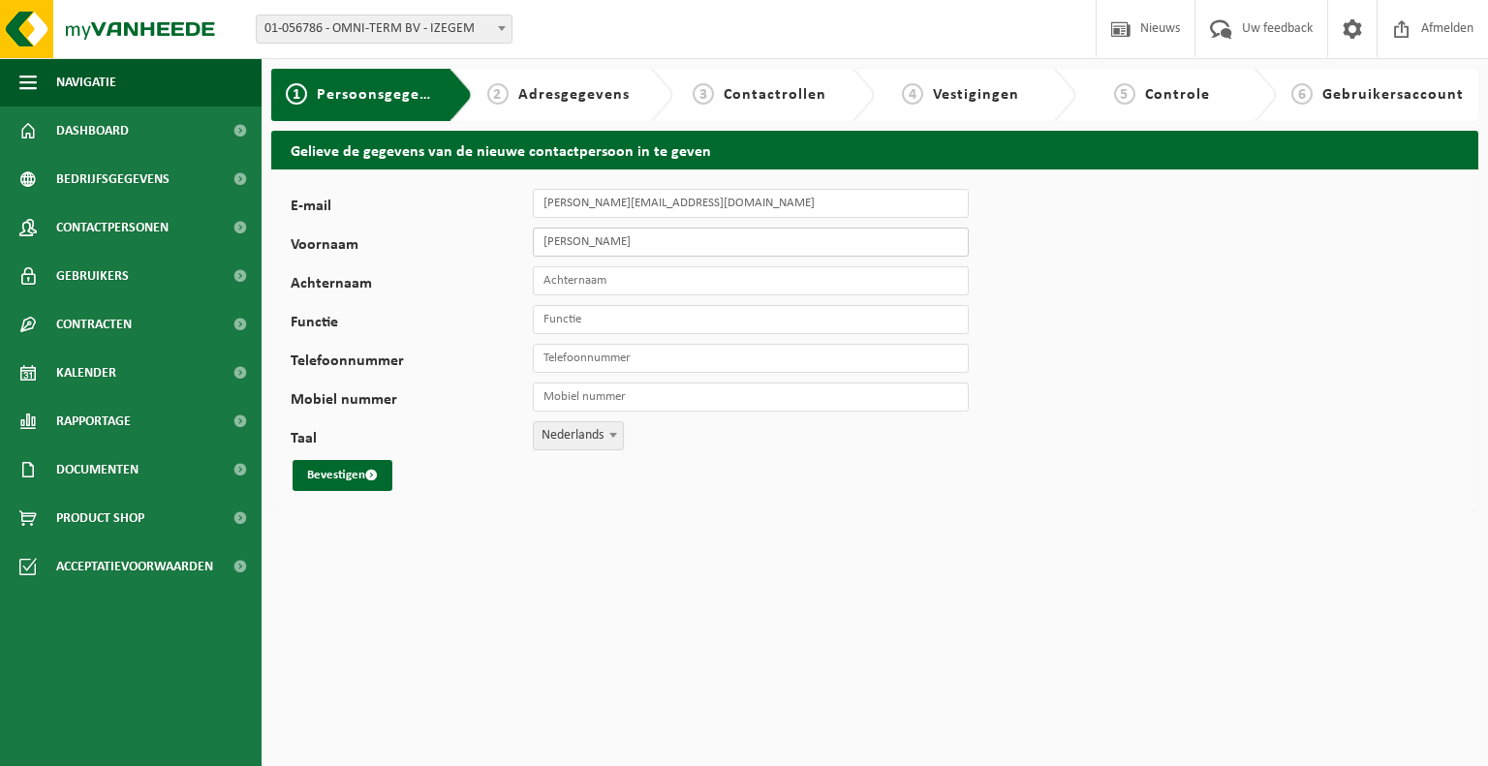
type input "Kris"
click at [595, 281] on input "Achternaam" at bounding box center [751, 280] width 436 height 29
type input "Pype"
click at [597, 321] on input "Functie" at bounding box center [751, 319] width 436 height 29
type input "Toonbankmedewerker"
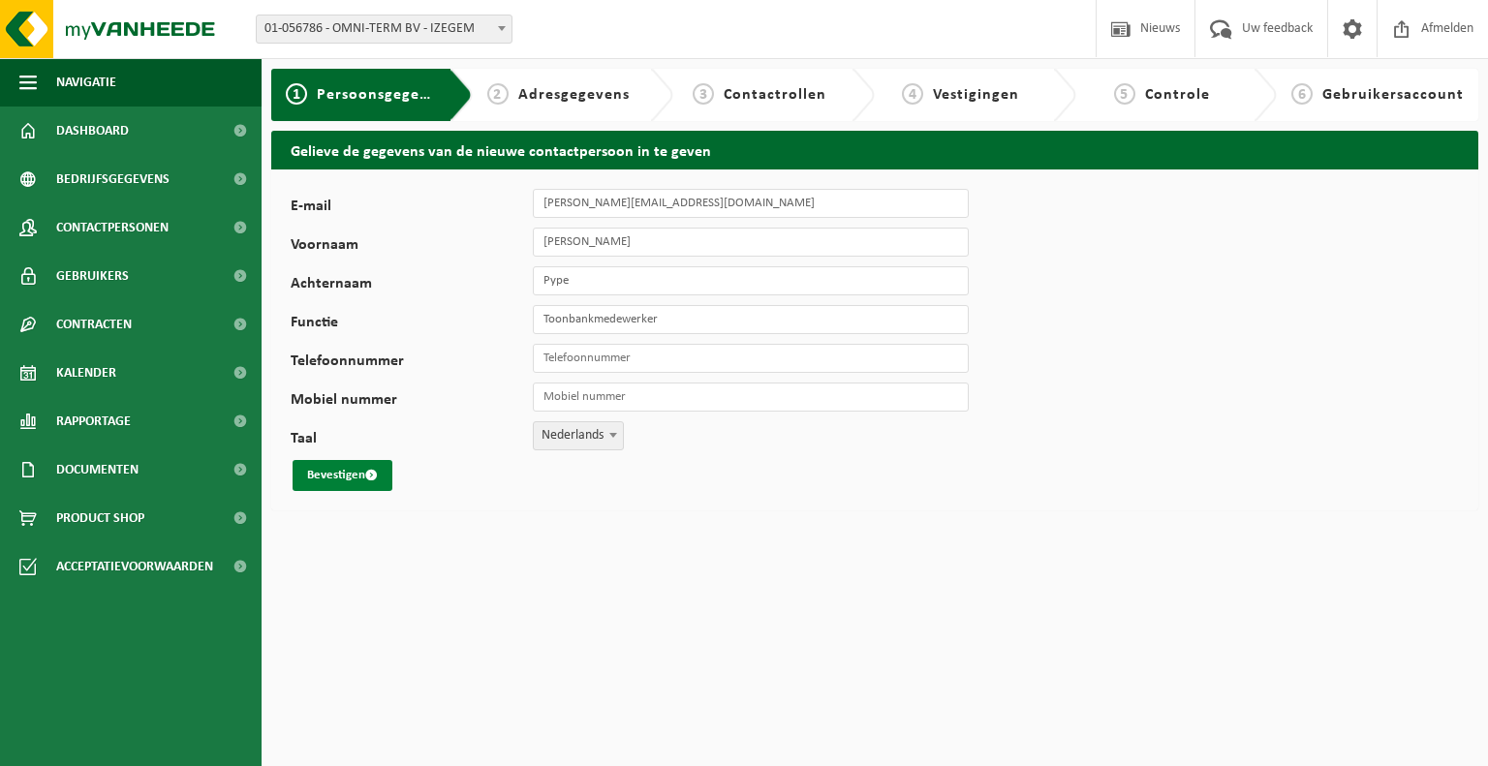
click at [365, 474] on button "Bevestigen" at bounding box center [343, 475] width 100 height 31
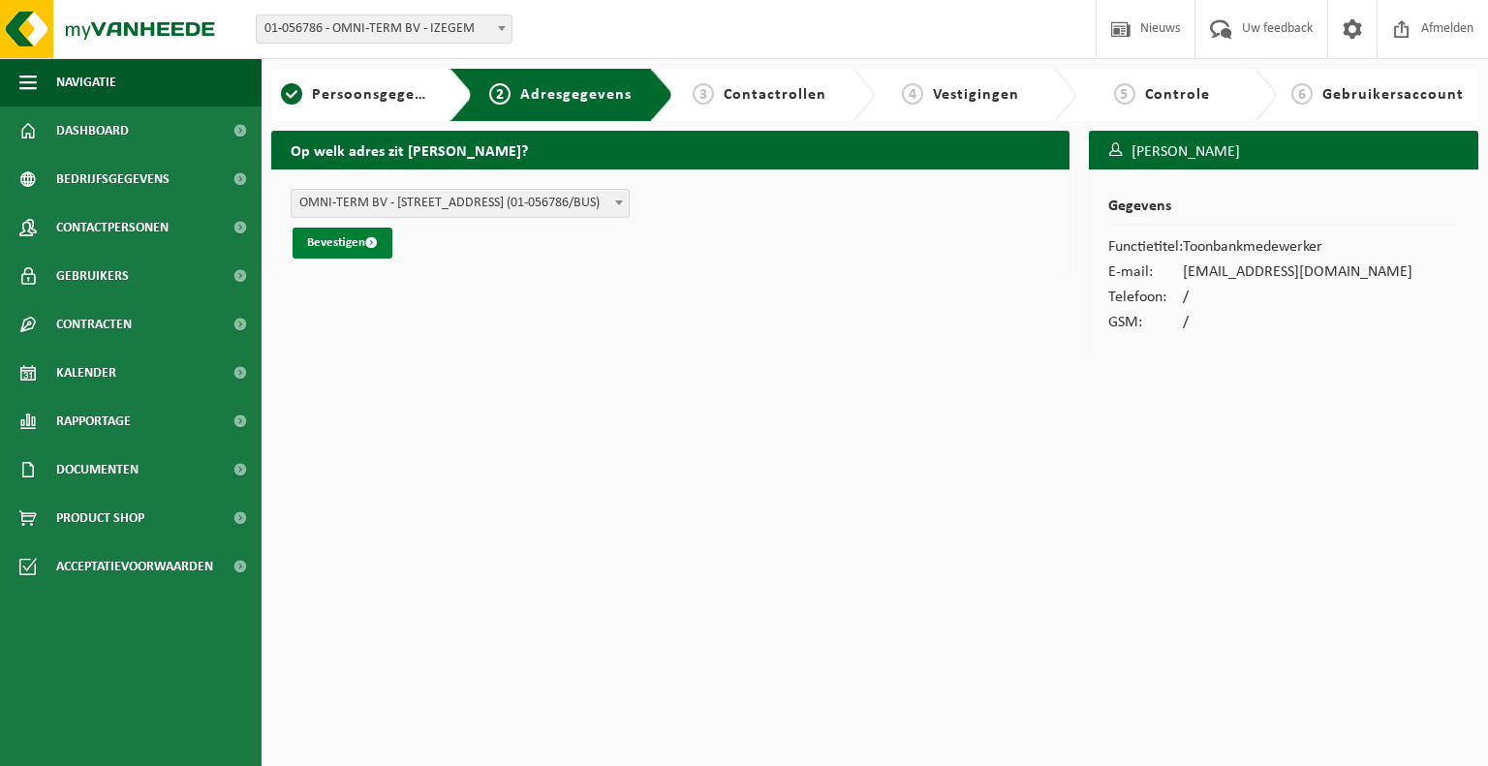
click at [366, 239] on button "Bevestigen" at bounding box center [343, 243] width 100 height 31
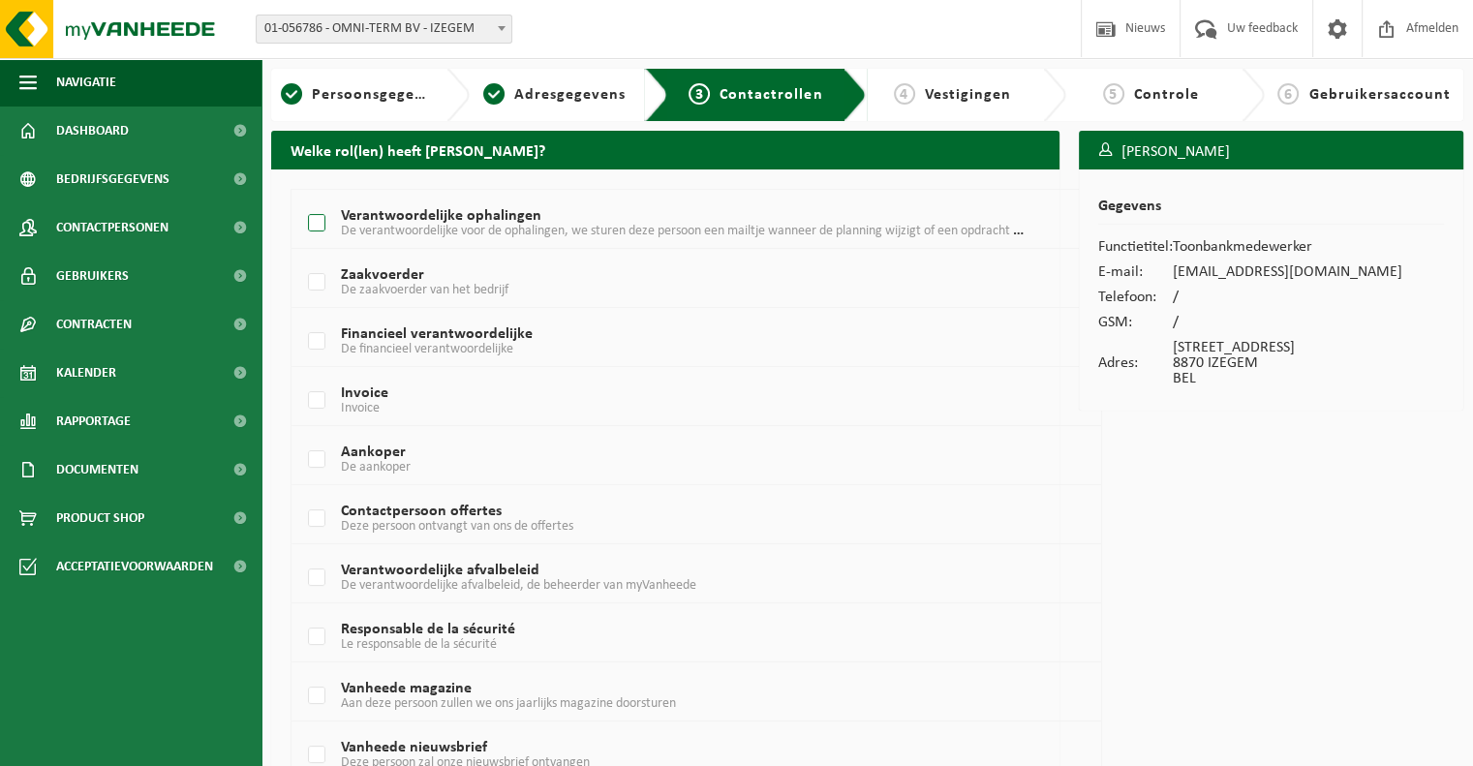
click at [314, 222] on label "Verantwoordelijke ophalingen De verantwoordelijke voor de ophalingen, we sturen…" at bounding box center [664, 223] width 720 height 29
click at [301, 200] on input "Verantwoordelijke ophalingen De verantwoordelijke voor de ophalingen, we sturen…" at bounding box center [300, 199] width 1 height 1
checkbox input "true"
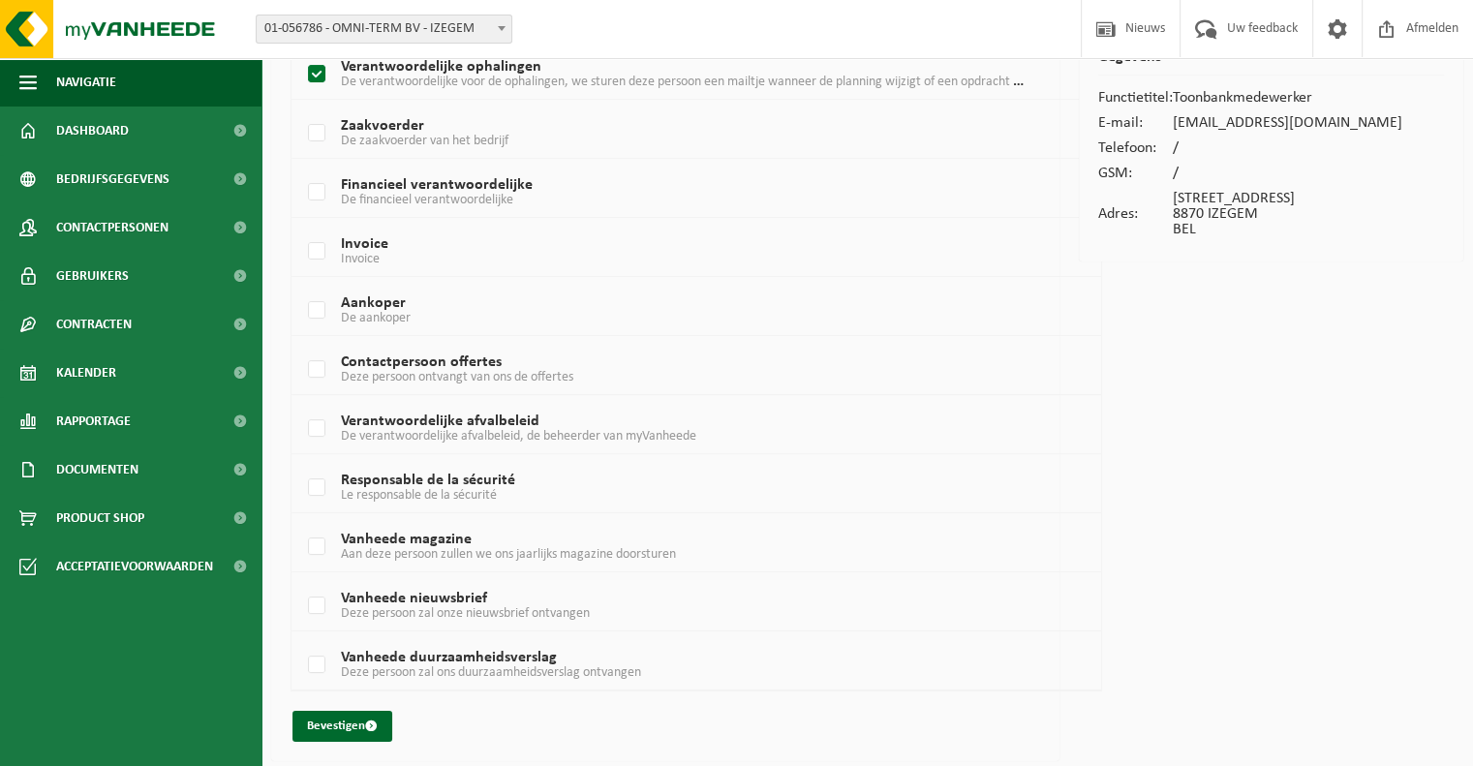
scroll to position [150, 0]
click at [337, 716] on button "Bevestigen" at bounding box center [343, 725] width 100 height 31
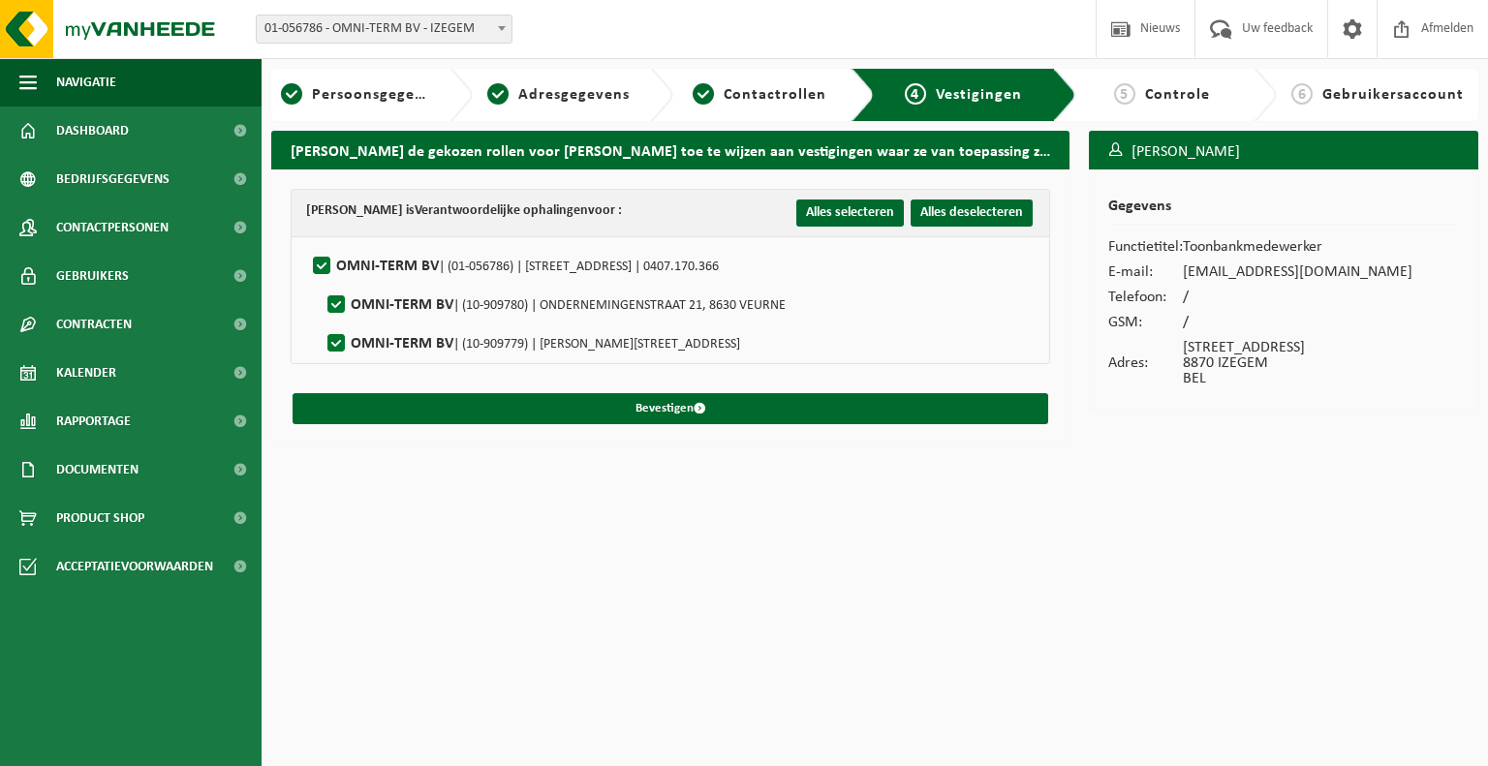
click at [329, 305] on label"] "OMNI-TERM BV | (10-909780) | [STREET_ADDRESS]" at bounding box center [555, 305] width 462 height 29
click at [321, 281] on input "OMNI-TERM BV | (10-909780) | [STREET_ADDRESS]" at bounding box center [320, 280] width 1 height 1
checkbox input "false"
click at [332, 340] on label"] "OMNI-TERM BV | (10-909779) | REMI CLAYSSTRAAT 4 C, 8210 ZEDELGEM" at bounding box center [532, 343] width 417 height 29
click at [321, 320] on input "OMNI-TERM BV | (10-909779) | REMI CLAYSSTRAAT 4 C, 8210 ZEDELGEM" at bounding box center [320, 319] width 1 height 1
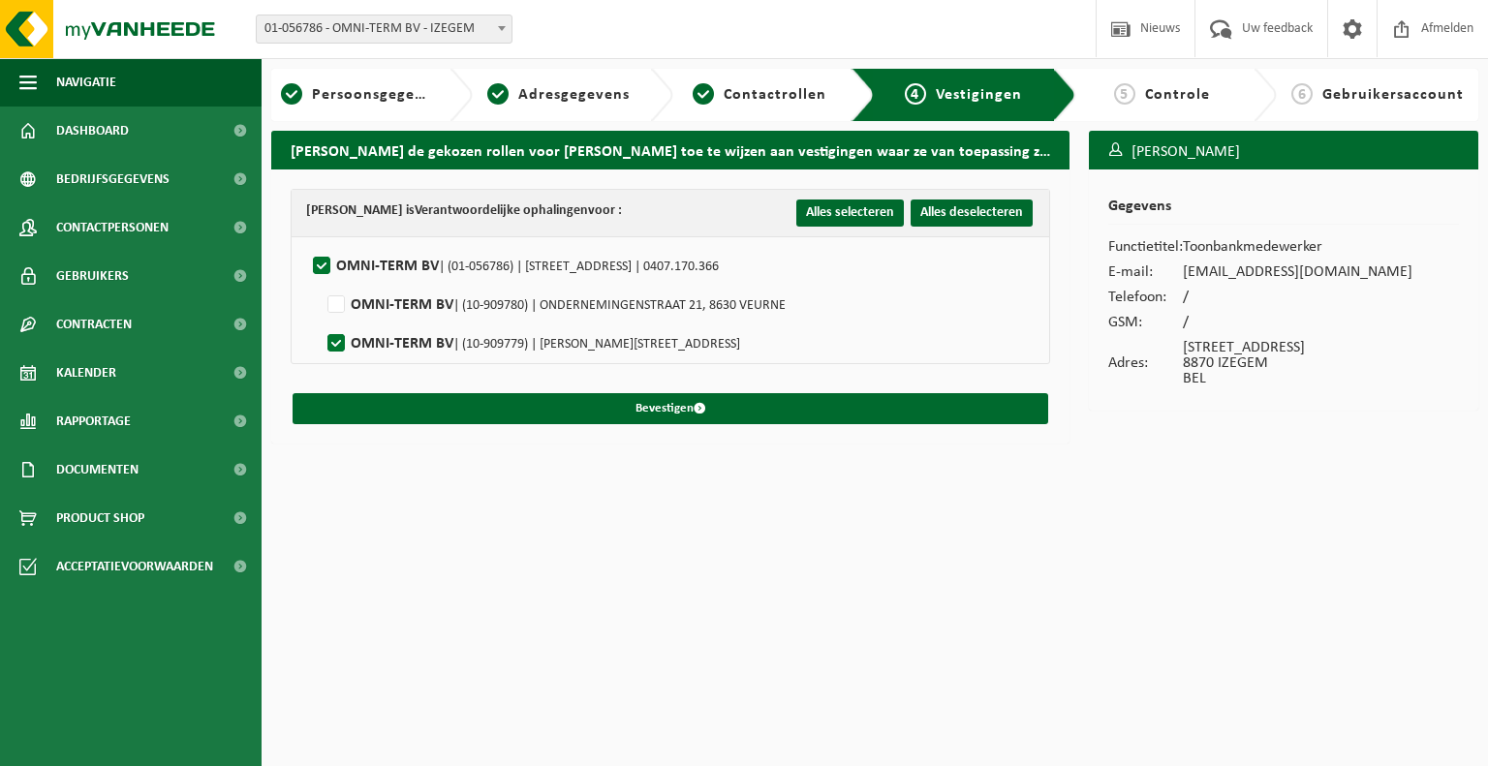
checkbox input "false"
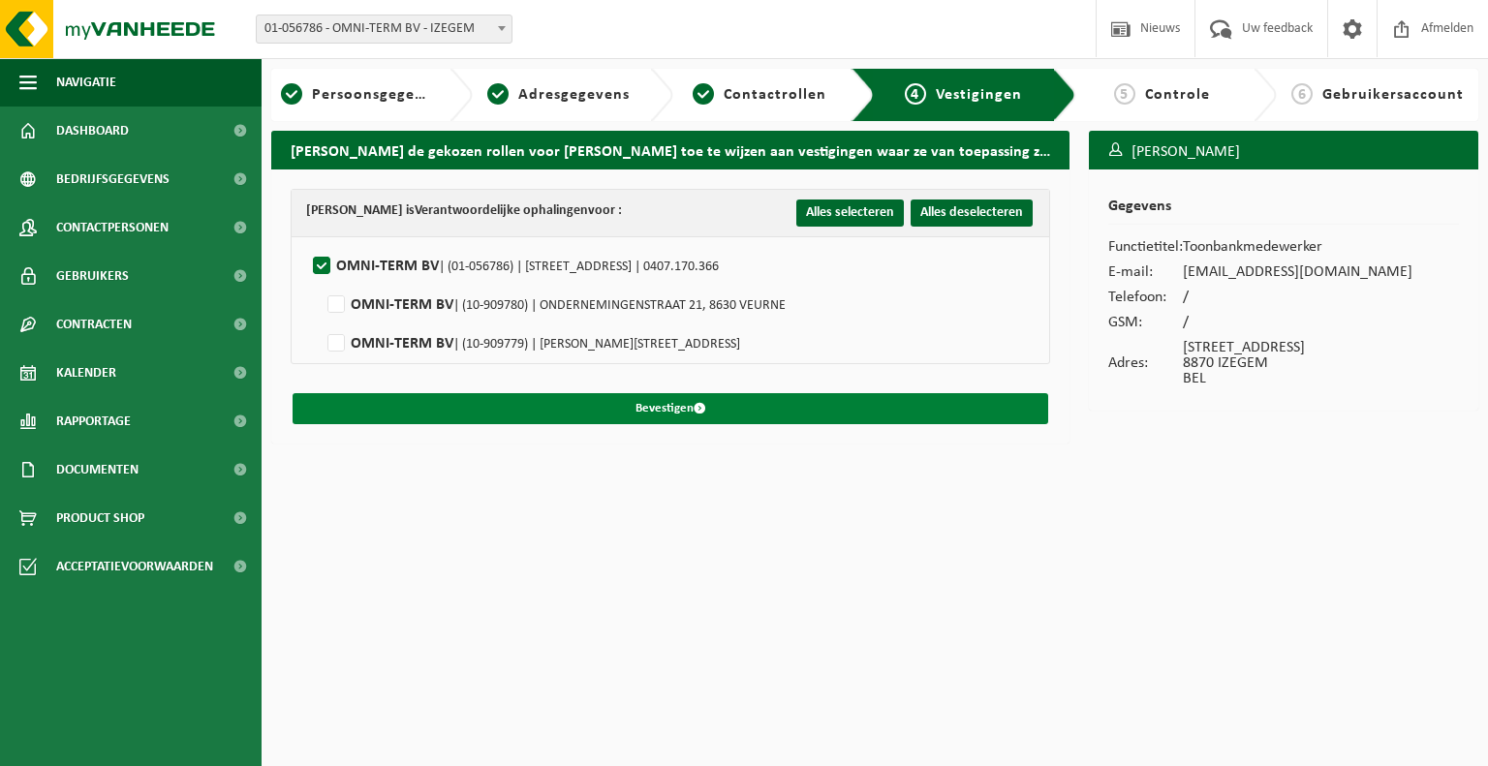
click at [715, 411] on button "Bevestigen" at bounding box center [671, 408] width 756 height 31
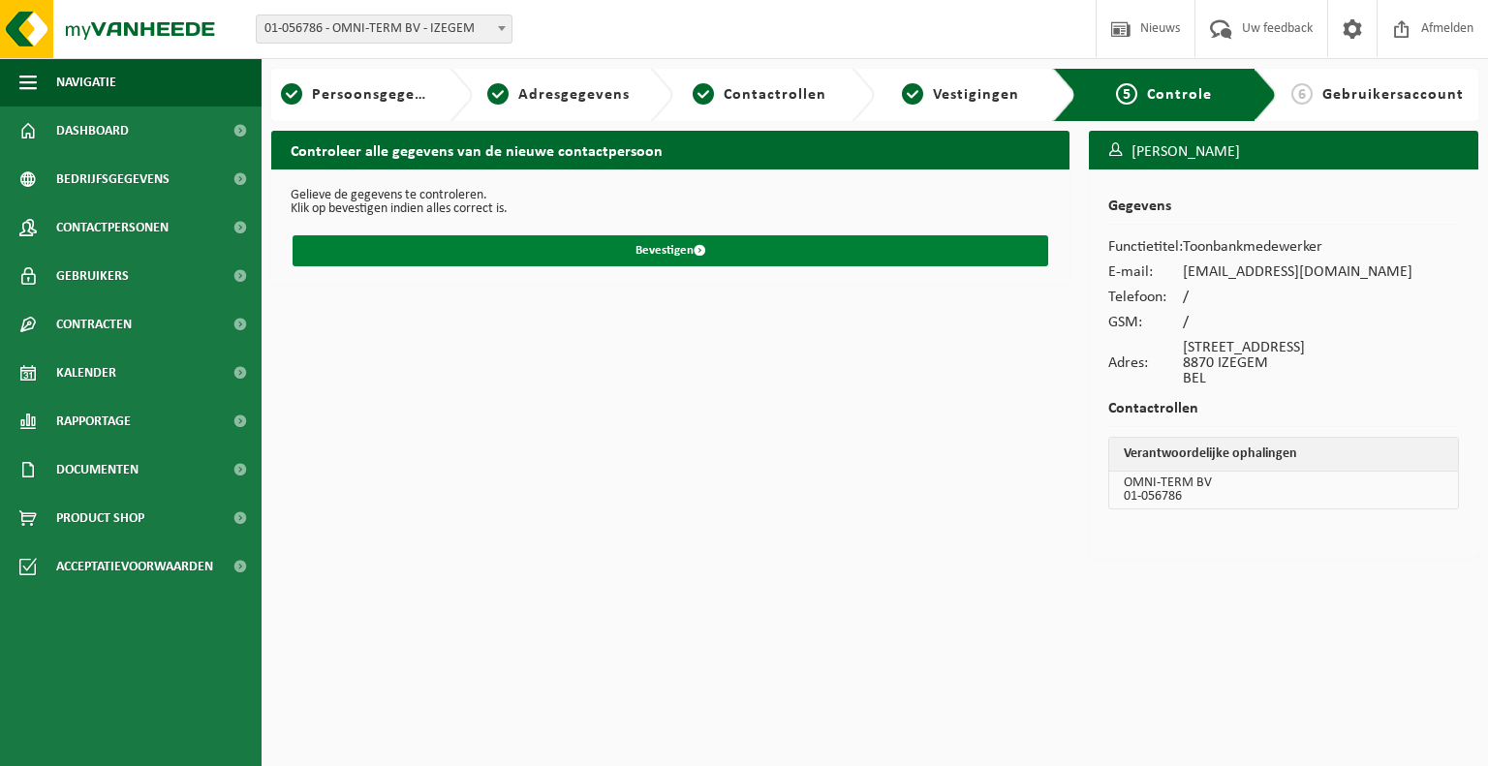
click at [682, 248] on button "Bevestigen" at bounding box center [671, 250] width 756 height 31
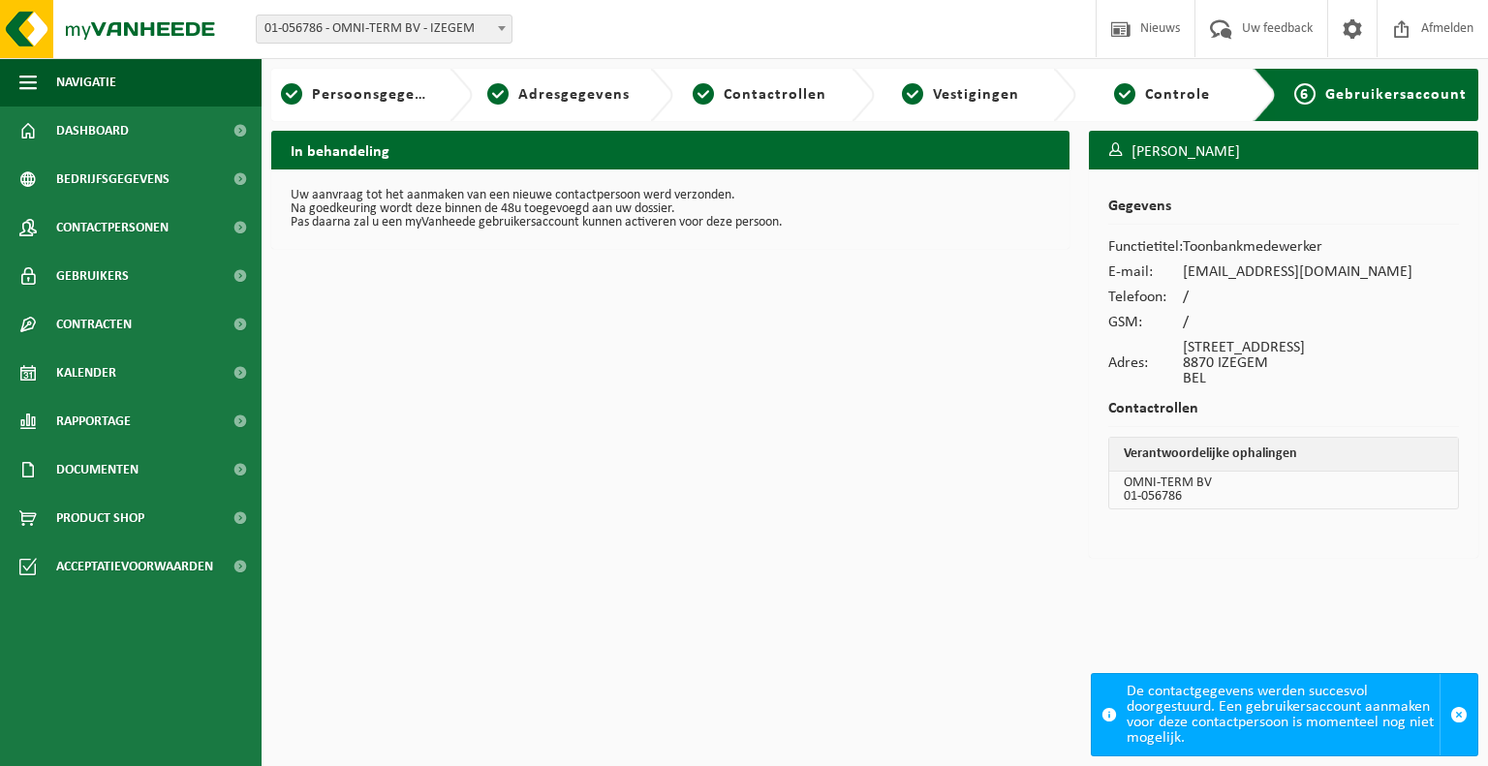
click at [1078, 608] on html "Vestiging: 01-056786 - OMNI-TERM BV - IZEGEM 10-909780 - OMNI-TERM BV - VEURNE …" at bounding box center [744, 383] width 1488 height 766
click at [1467, 713] on span "button" at bounding box center [1458, 714] width 17 height 17
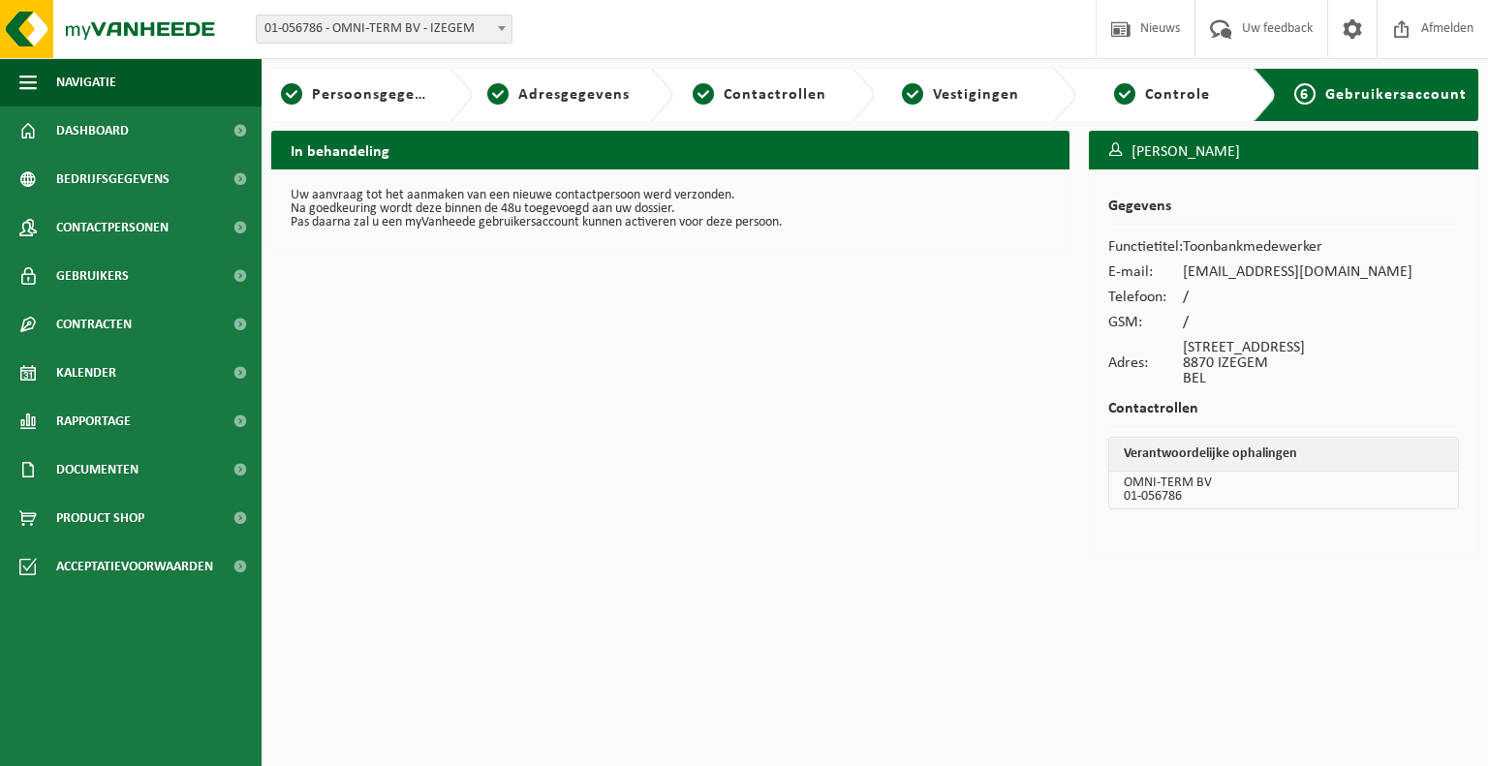
click at [1146, 623] on html "Vestiging: 01-056786 - OMNI-TERM BV - IZEGEM 10-909780 - OMNI-TERM BV - VEURNE …" at bounding box center [744, 383] width 1488 height 766
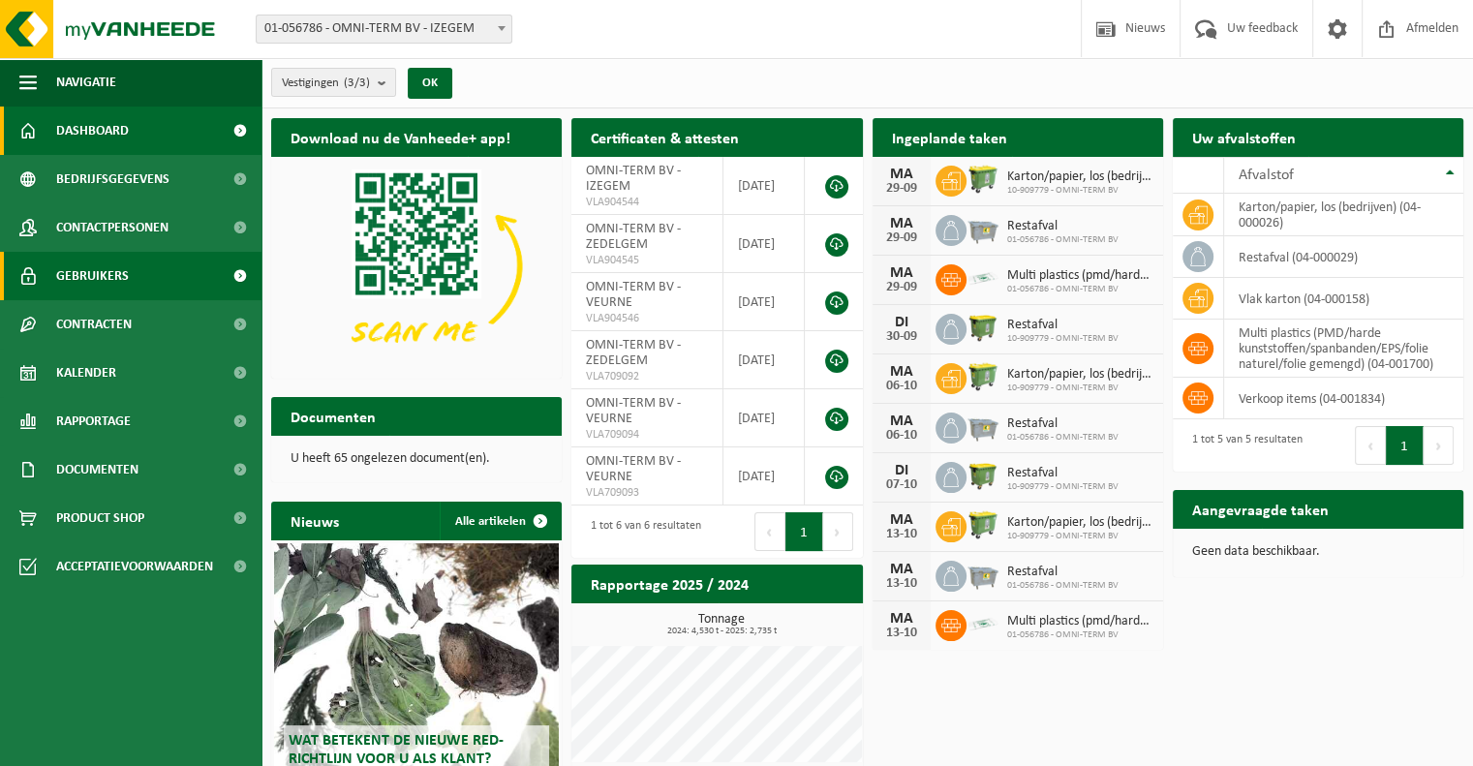
click at [166, 290] on link "Gebruikers" at bounding box center [131, 276] width 262 height 48
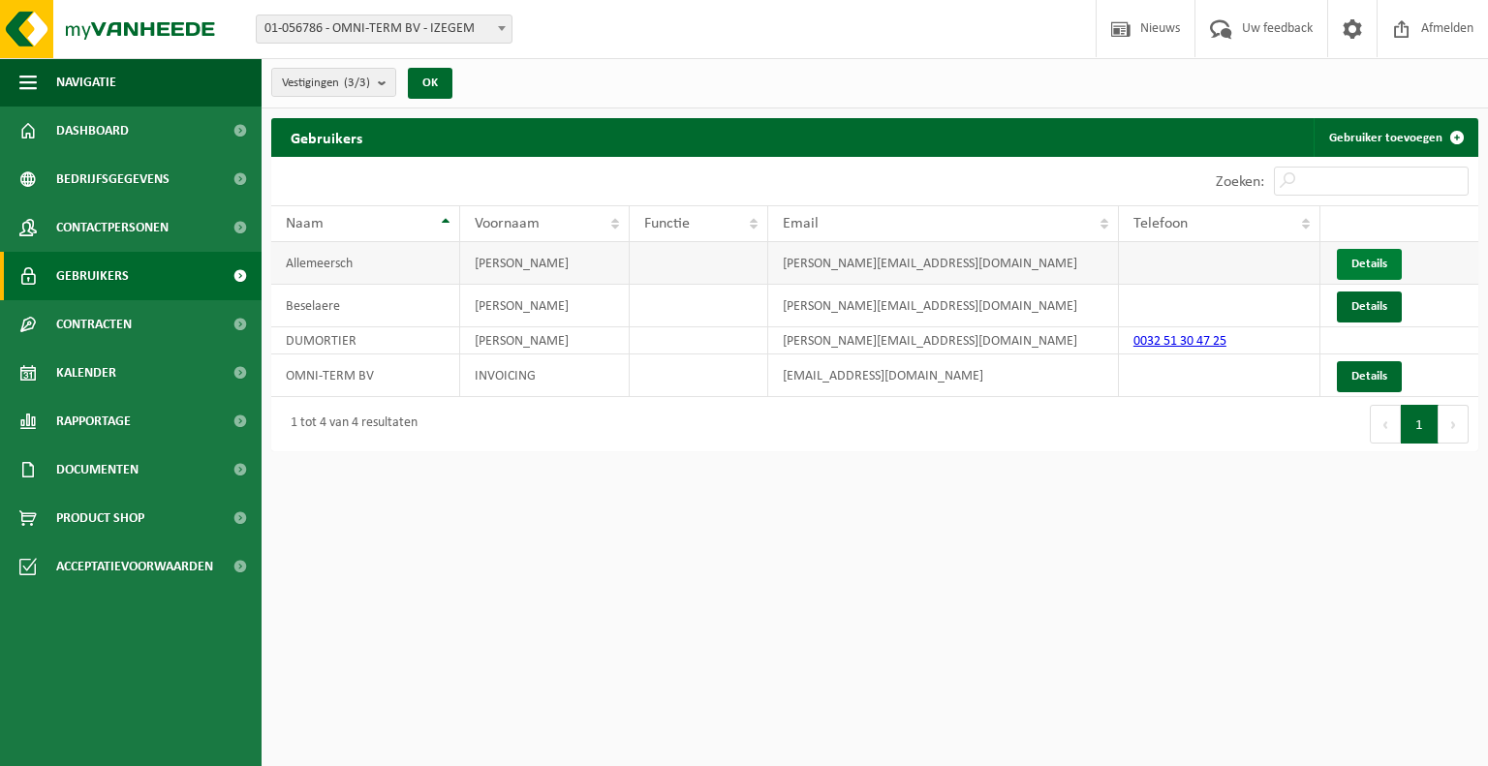
click at [1377, 269] on link "Details" at bounding box center [1369, 264] width 65 height 31
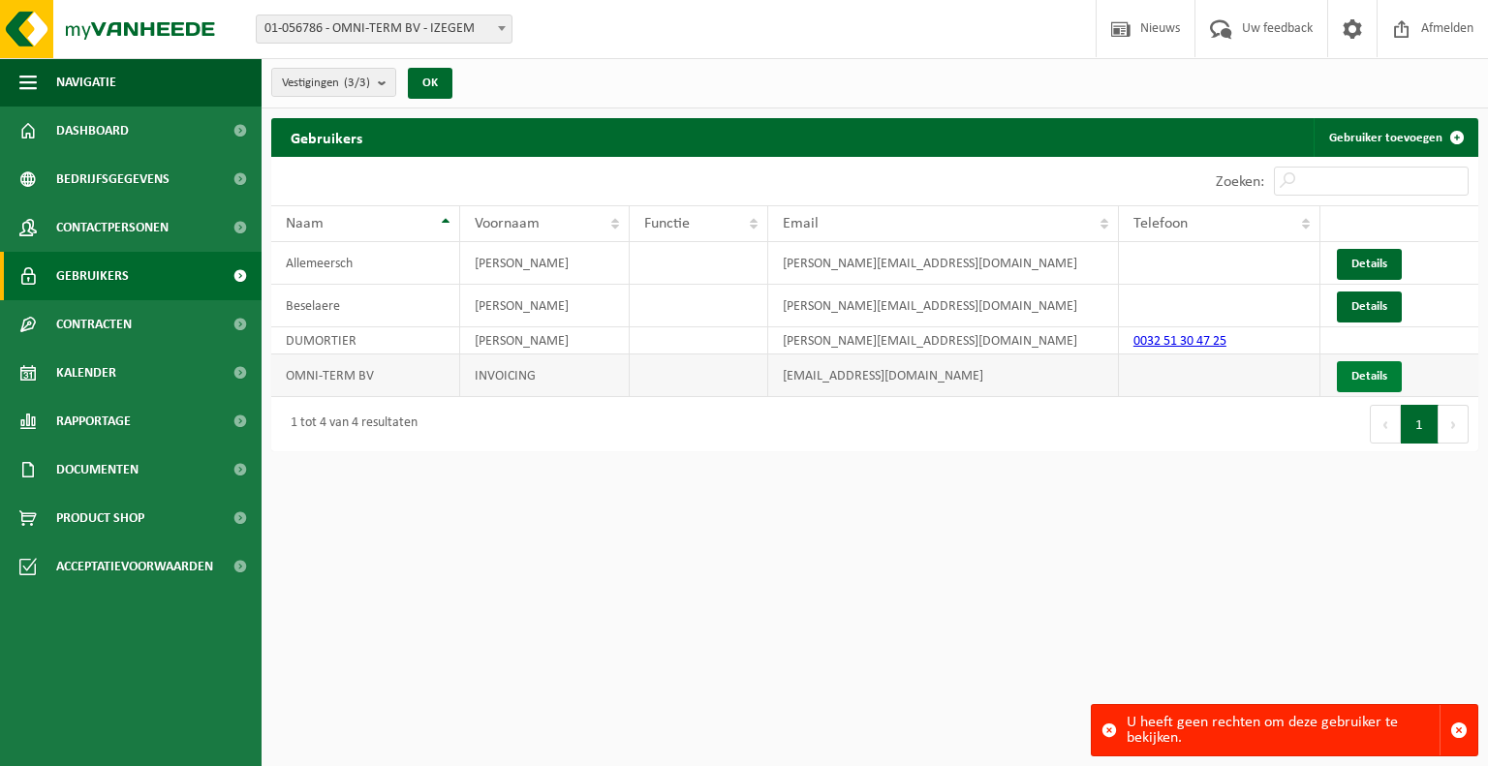
click at [1368, 373] on link "Details" at bounding box center [1369, 376] width 65 height 31
click at [530, 336] on td "[PERSON_NAME]" at bounding box center [545, 340] width 170 height 27
